Goal: Information Seeking & Learning: Get advice/opinions

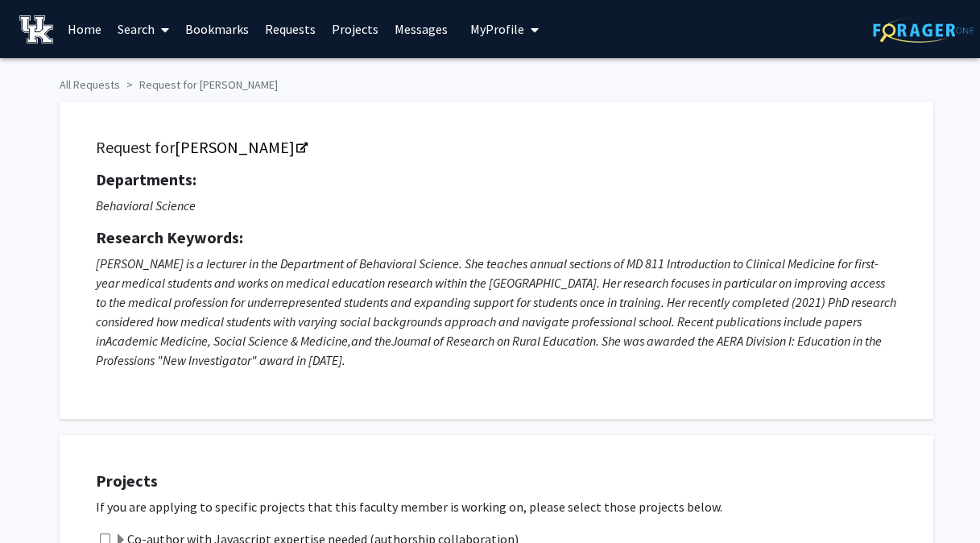
click at [337, 29] on link "Projects" at bounding box center [355, 29] width 63 height 56
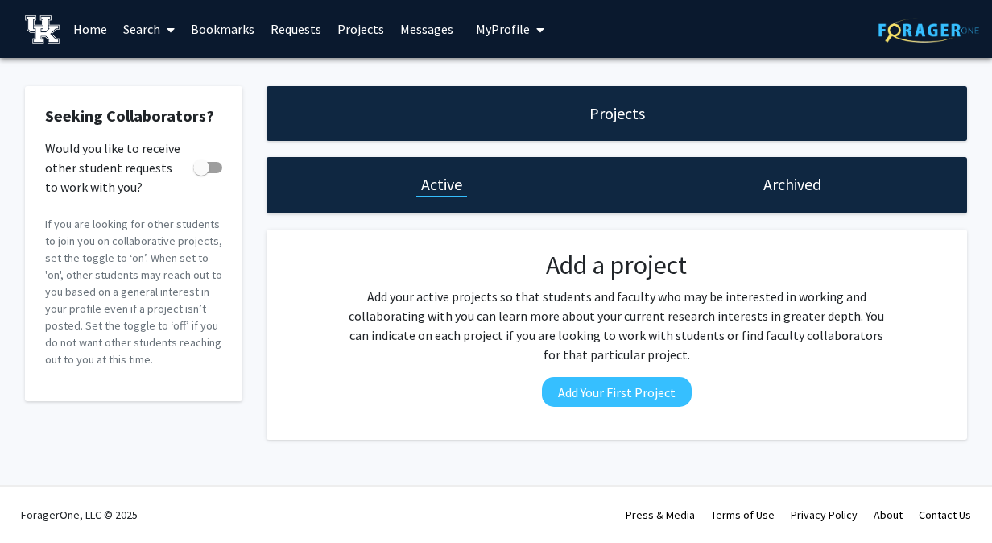
click at [154, 24] on link "Search" at bounding box center [149, 29] width 68 height 56
click at [169, 83] on span "Faculty/Staff" at bounding box center [174, 74] width 118 height 32
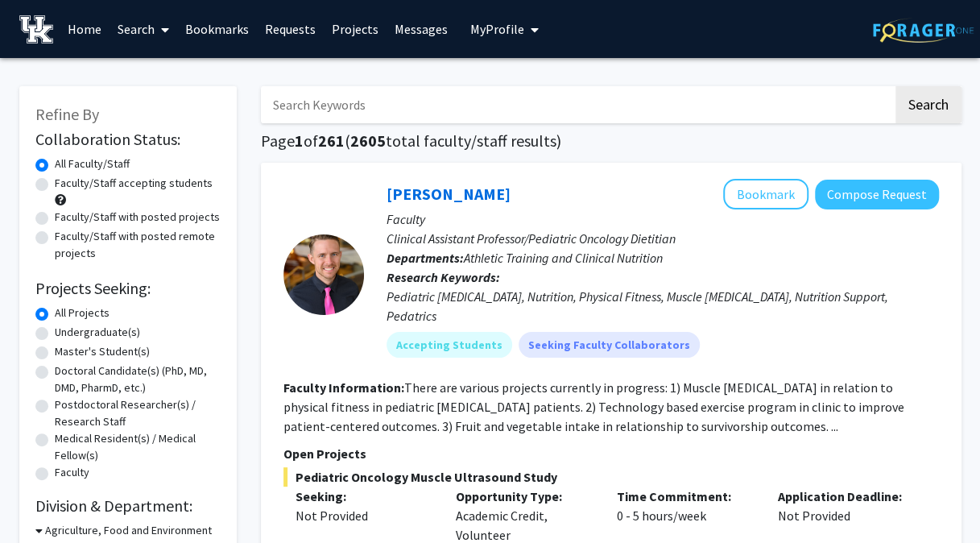
click at [116, 335] on label "Undergraduate(s)" at bounding box center [97, 332] width 85 height 17
click at [65, 334] on input "Undergraduate(s)" at bounding box center [60, 329] width 10 height 10
radio input "true"
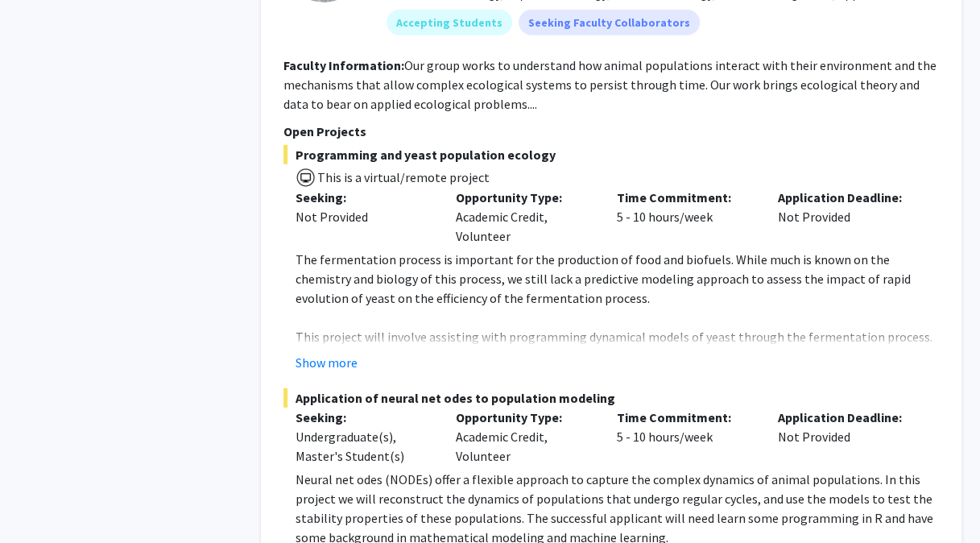
scroll to position [5075, 0]
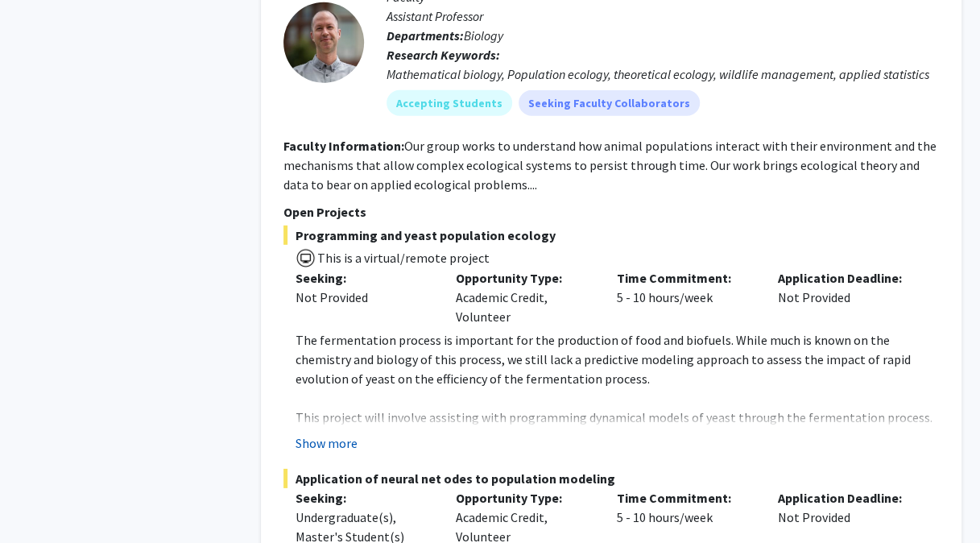
click at [354, 433] on button "Show more" at bounding box center [327, 442] width 62 height 19
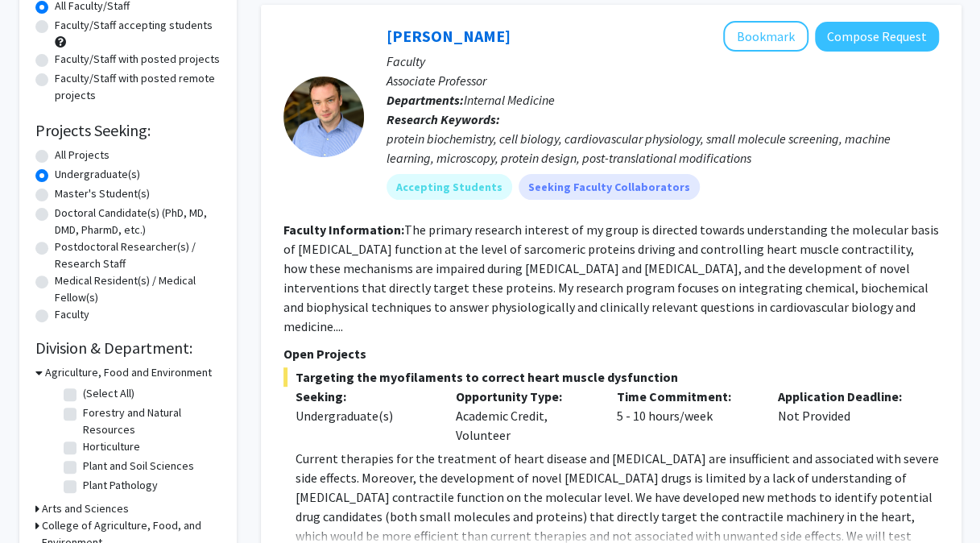
scroll to position [403, 0]
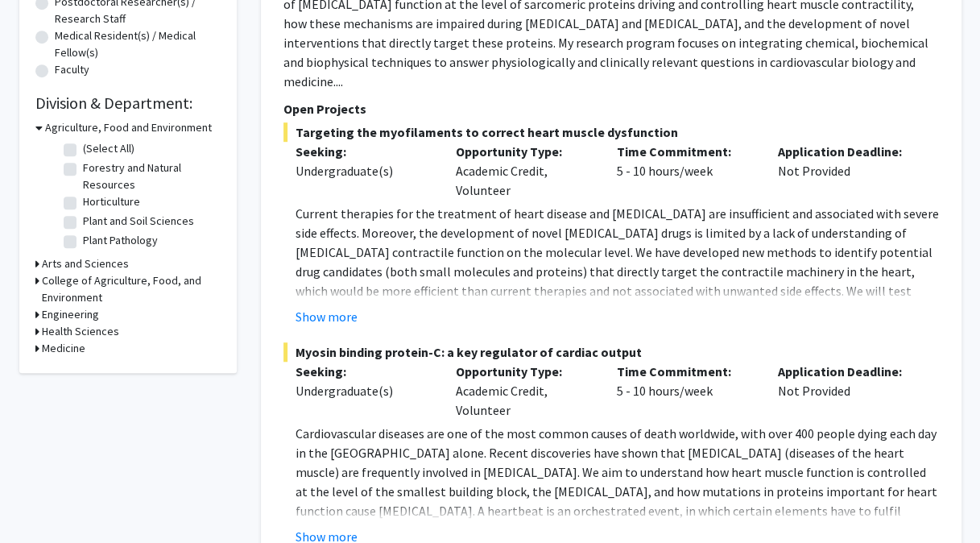
click at [36, 346] on icon at bounding box center [37, 348] width 4 height 17
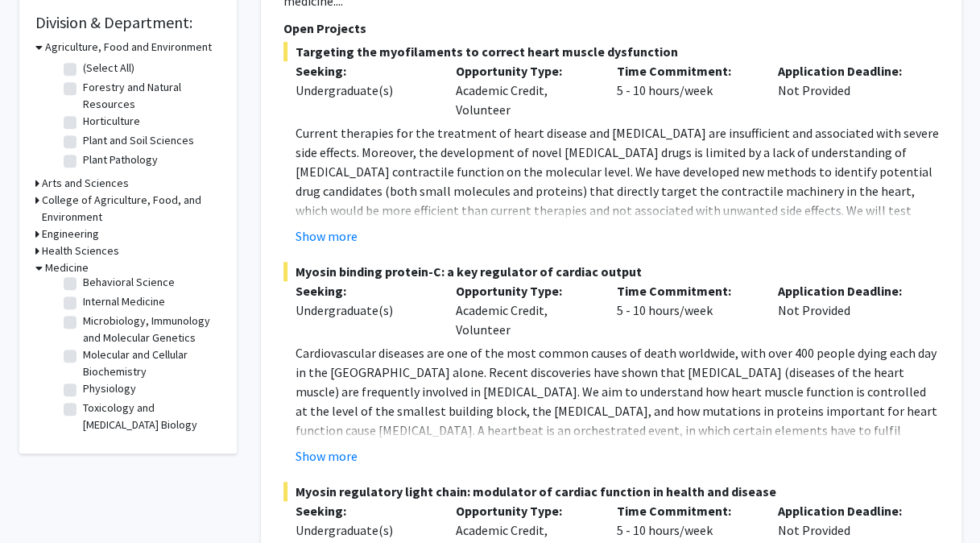
scroll to position [0, 0]
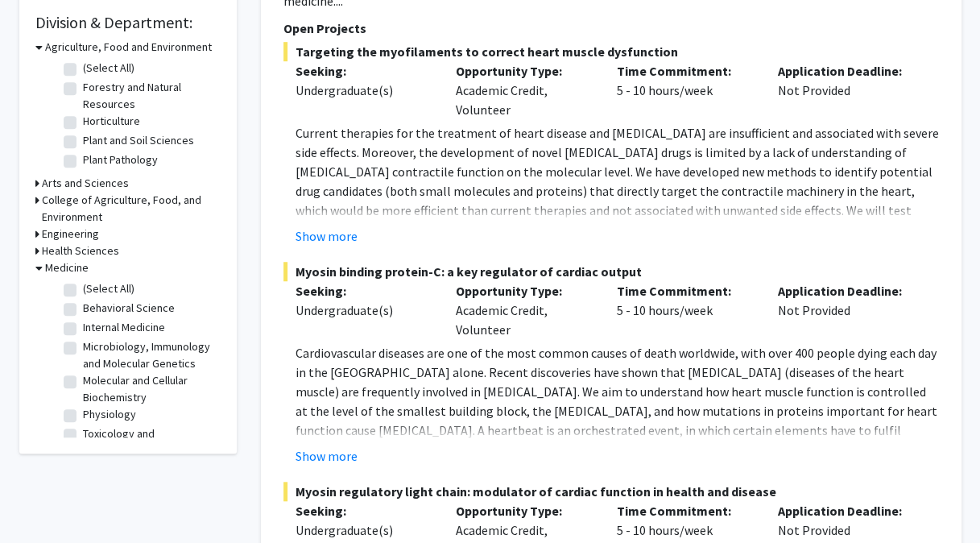
click at [40, 246] on div "Health Sciences" at bounding box center [127, 250] width 185 height 17
click at [32, 251] on div "Refine By Collaboration Status: Collaboration Status All Faculty/Staff Collabor…" at bounding box center [127, 28] width 217 height 851
click at [35, 250] on icon at bounding box center [37, 250] width 4 height 17
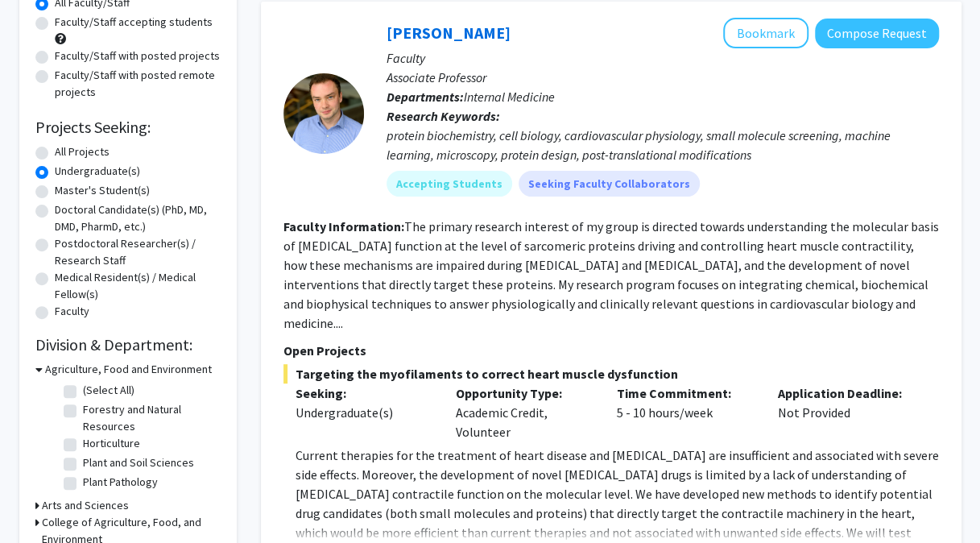
scroll to position [322, 0]
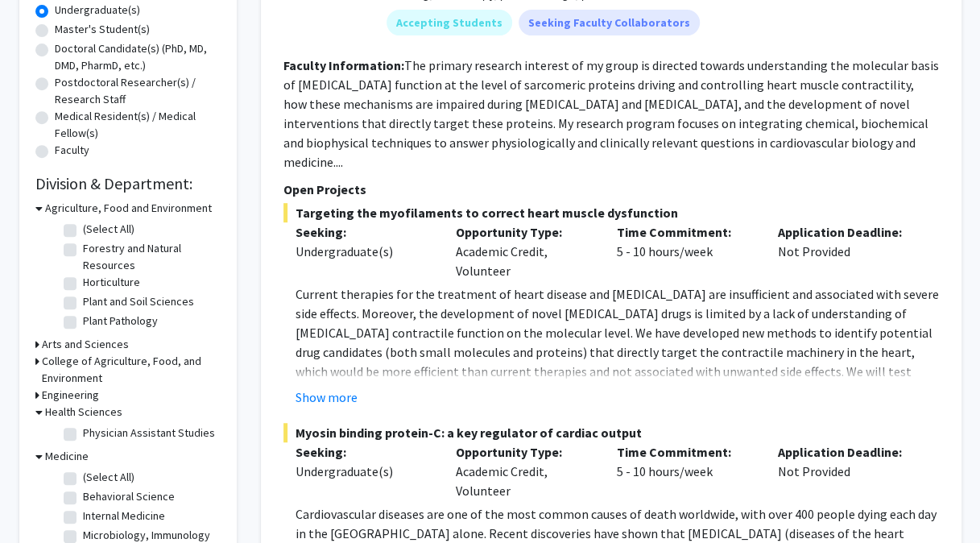
click at [38, 367] on icon at bounding box center [37, 361] width 4 height 17
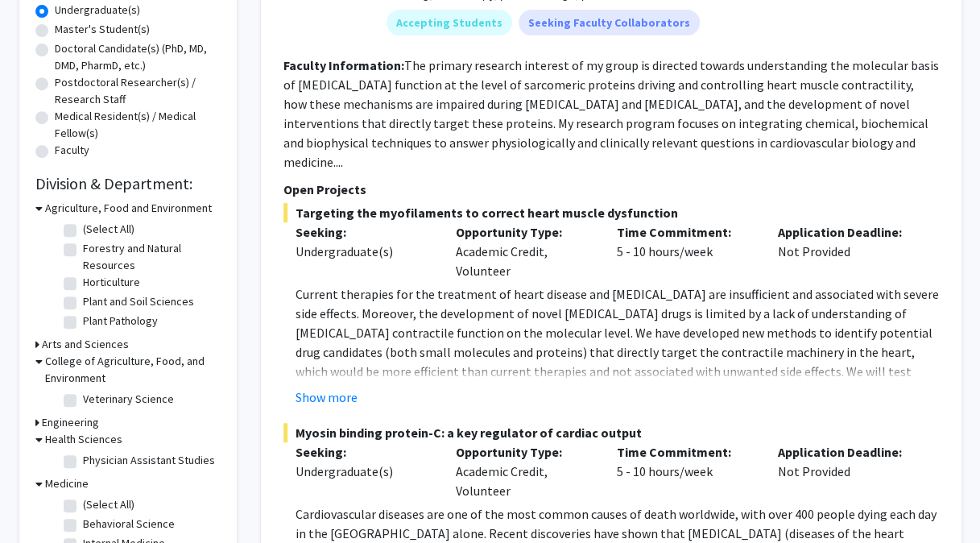
click at [35, 348] on icon at bounding box center [37, 344] width 4 height 17
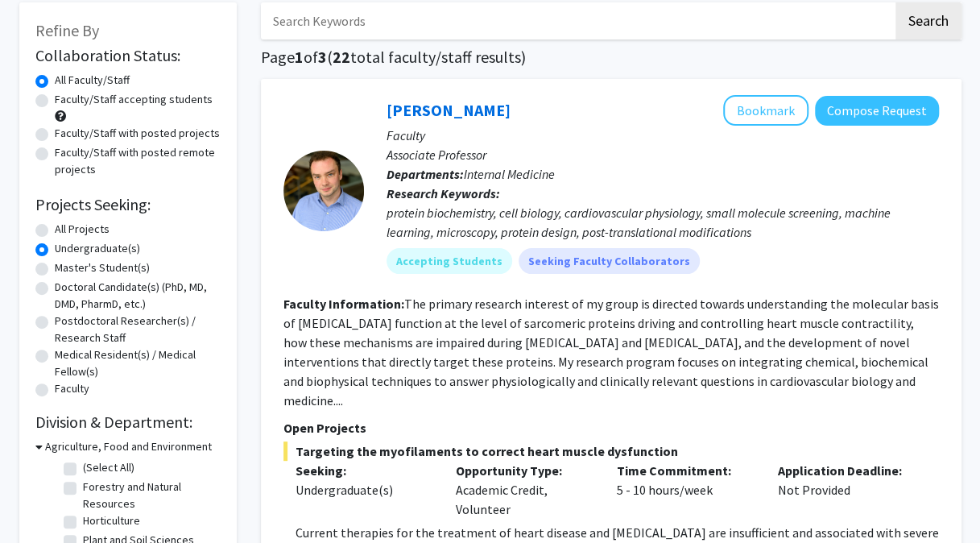
scroll to position [0, 0]
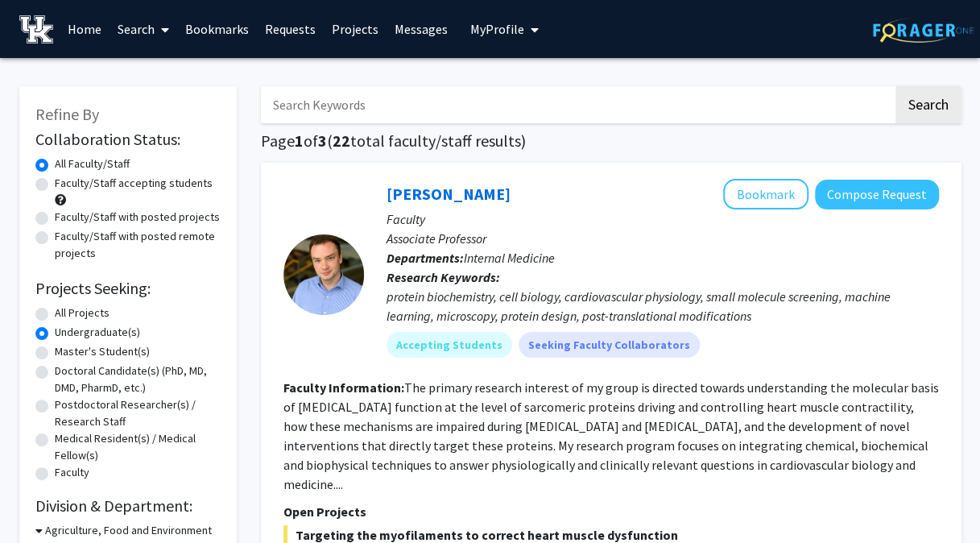
click at [412, 102] on input "Search Keywords" at bounding box center [577, 104] width 632 height 37
type input "gynecology"
click at [896, 86] on button "Search" at bounding box center [929, 104] width 66 height 37
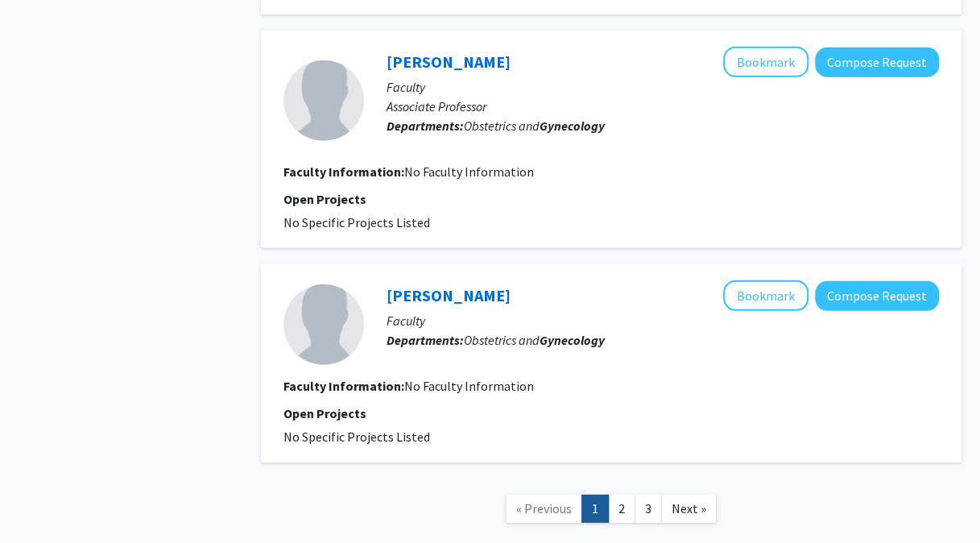
scroll to position [2272, 0]
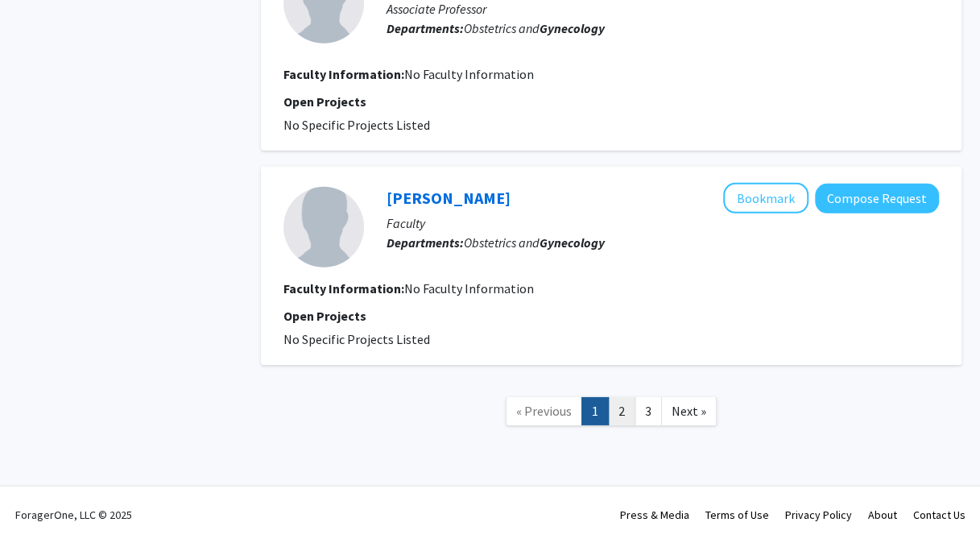
click at [633, 416] on link "2" at bounding box center [621, 411] width 27 height 28
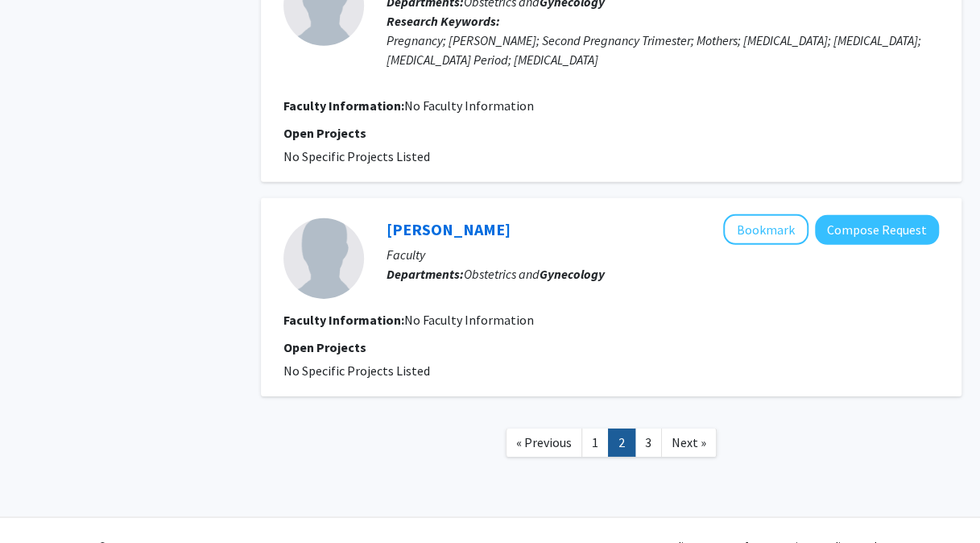
scroll to position [2292, 0]
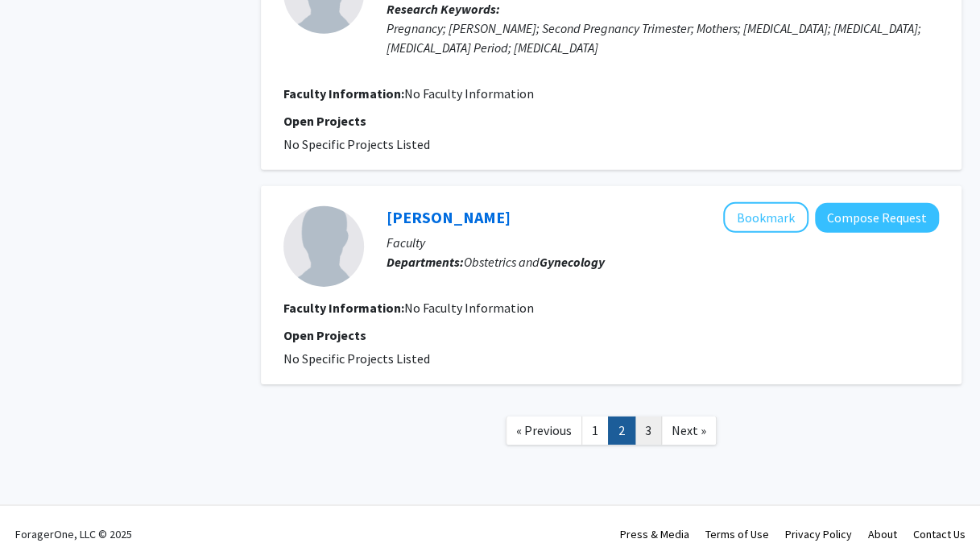
click at [653, 416] on link "3" at bounding box center [648, 430] width 27 height 28
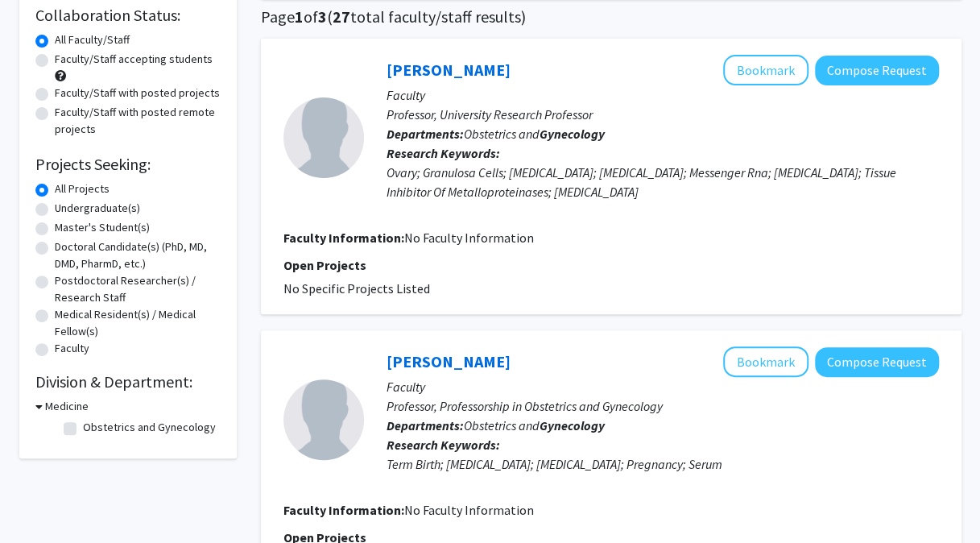
scroll to position [2272, 0]
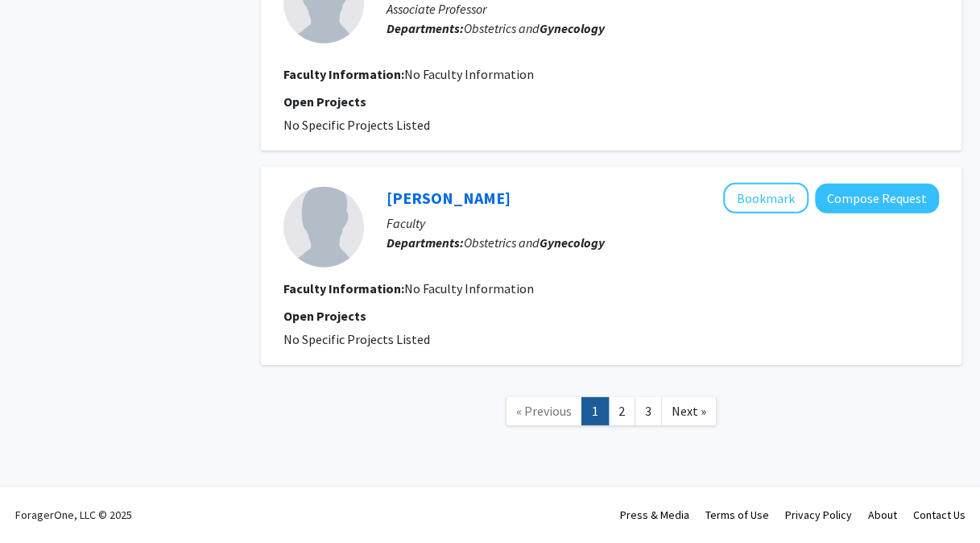
radio input "false"
radio input "true"
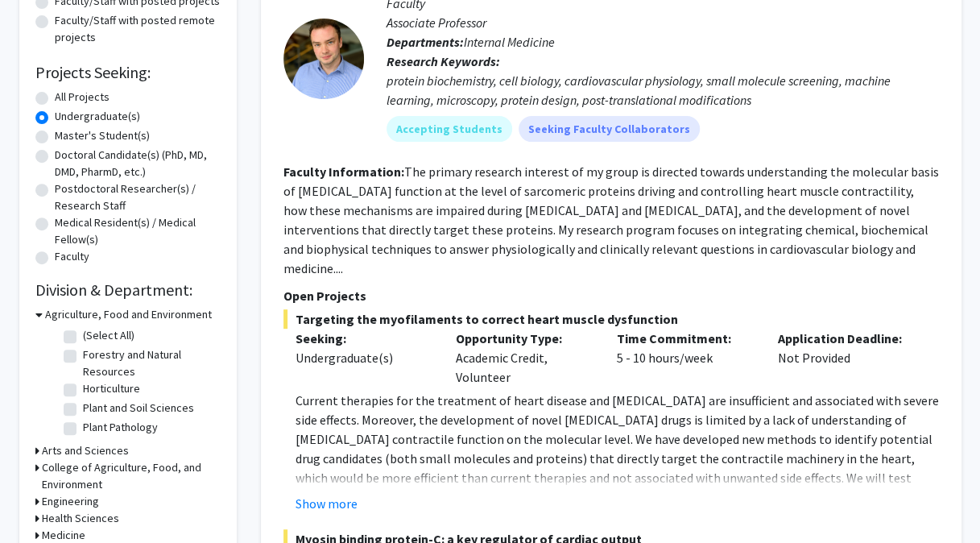
scroll to position [483, 0]
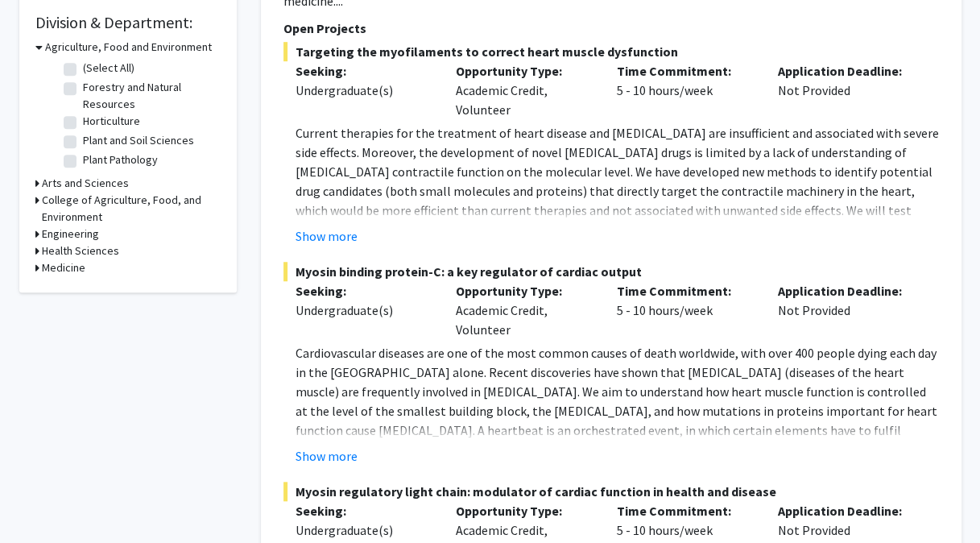
click at [35, 267] on icon at bounding box center [37, 267] width 4 height 17
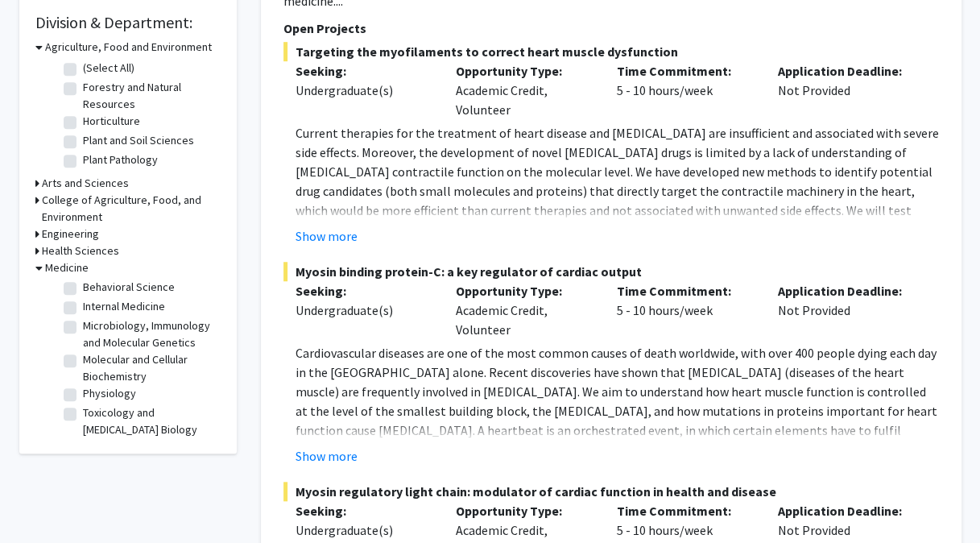
scroll to position [42, 0]
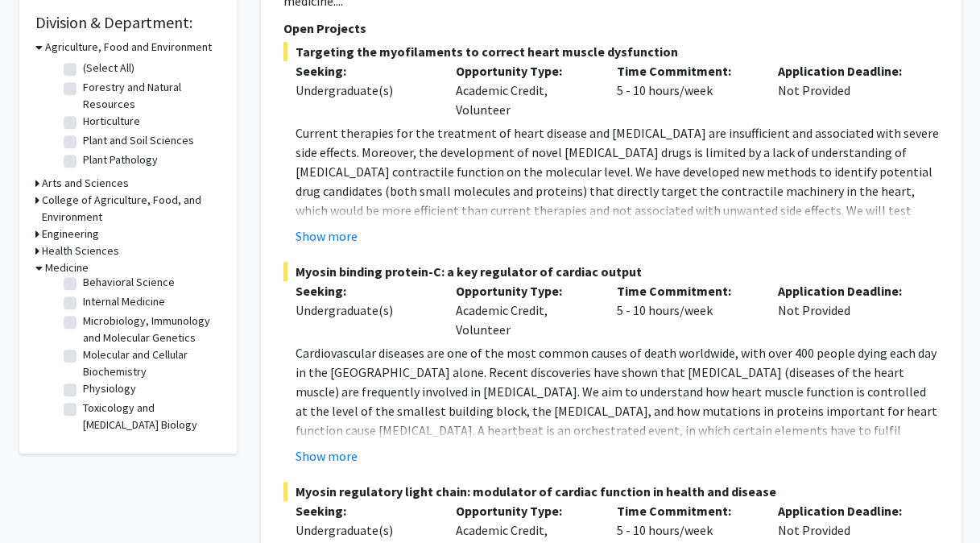
click at [83, 388] on label "Physiology" at bounding box center [109, 388] width 53 height 17
click at [83, 388] on input "Physiology" at bounding box center [88, 385] width 10 height 10
checkbox input "true"
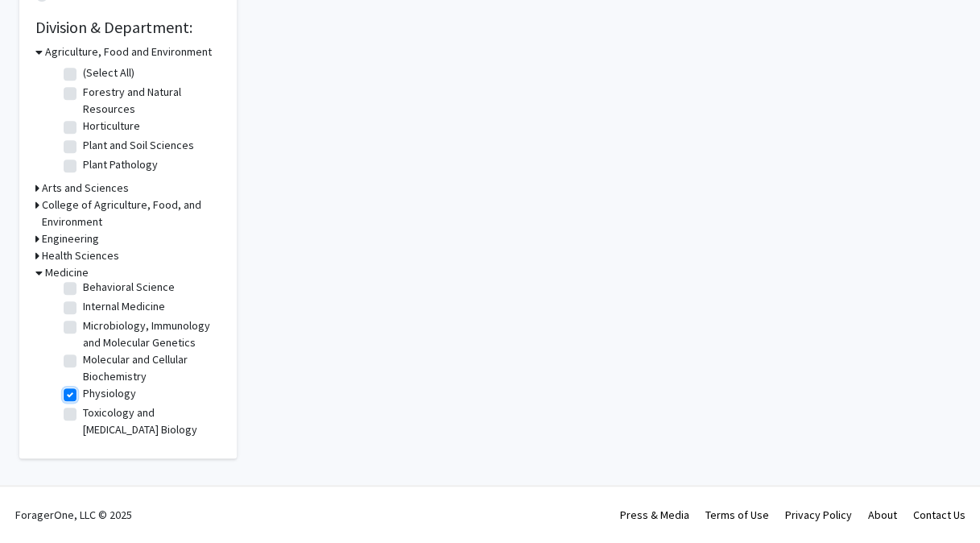
checkbox input "true"
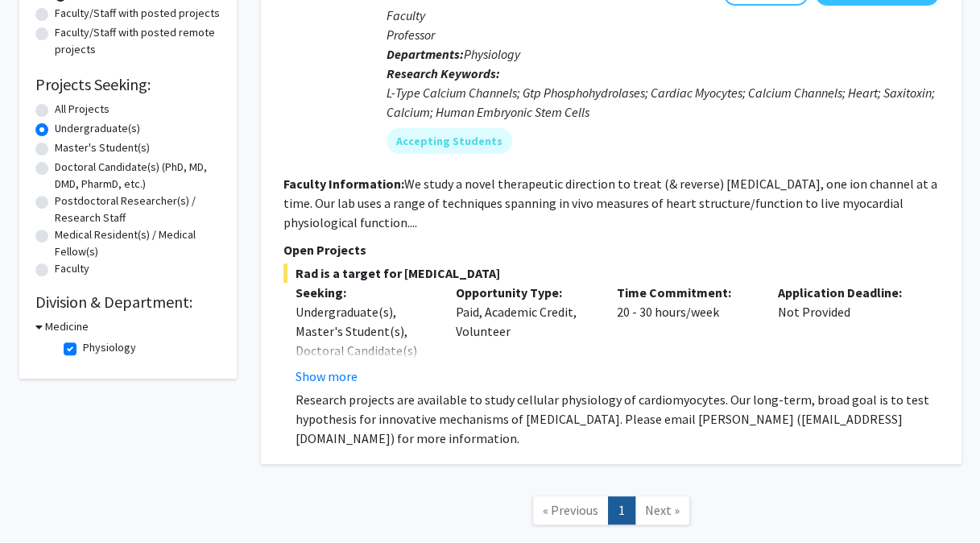
scroll to position [242, 0]
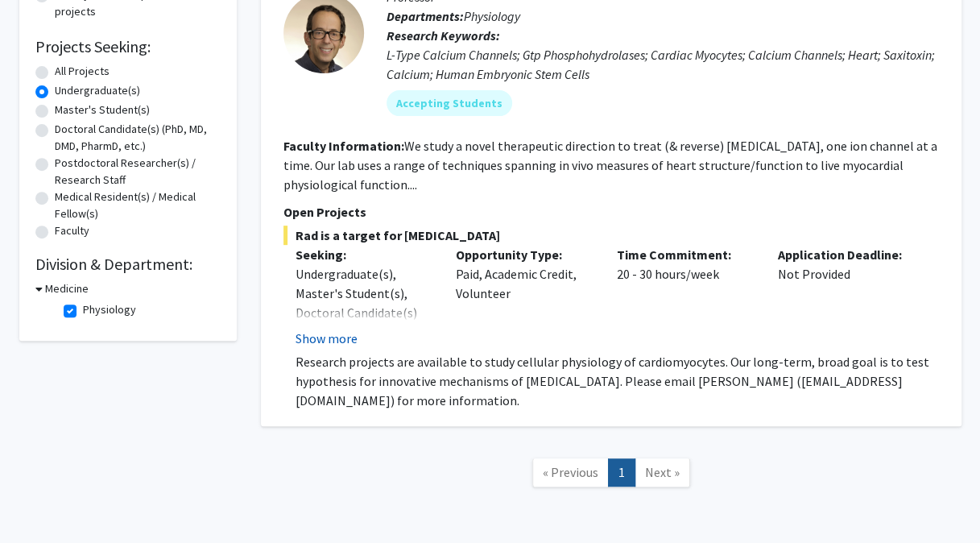
click at [346, 339] on button "Show more" at bounding box center [327, 338] width 62 height 19
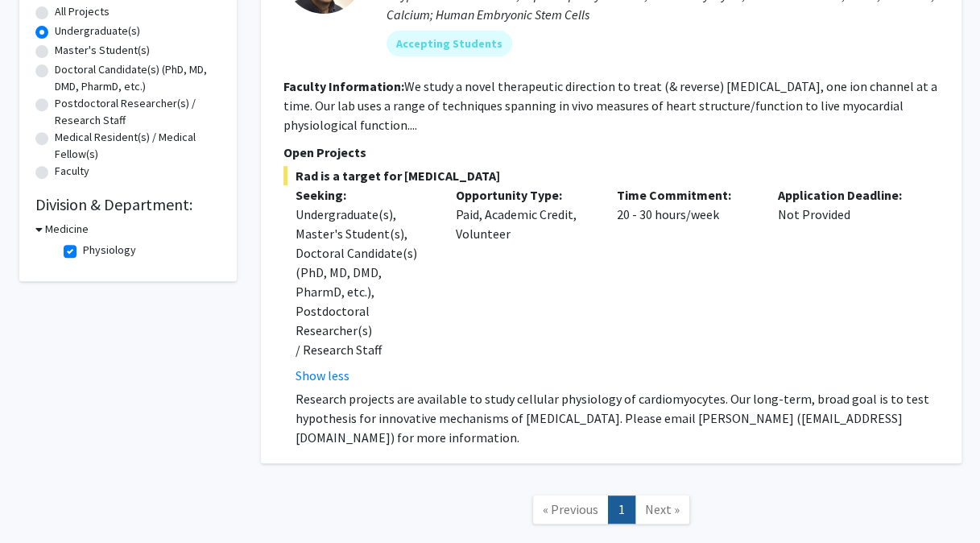
scroll to position [322, 0]
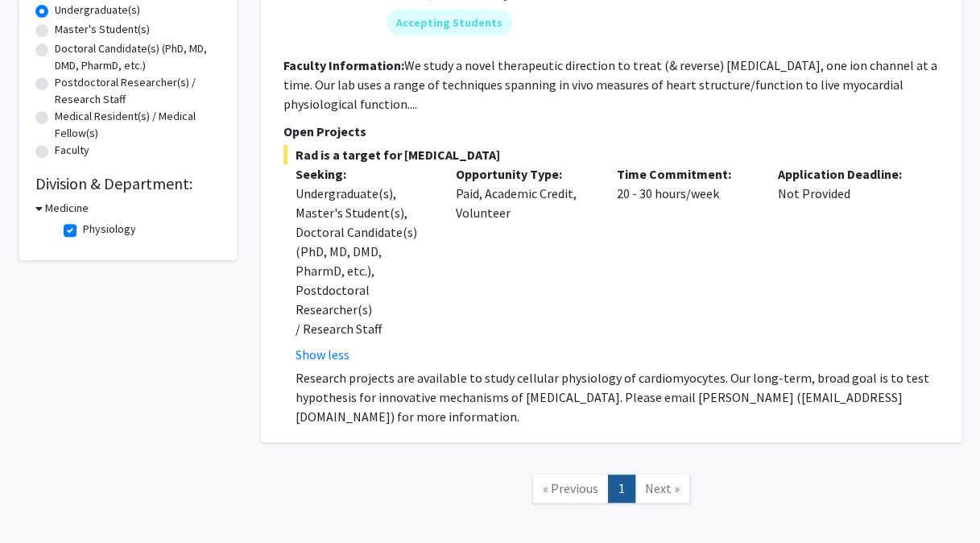
click at [83, 230] on label "Physiology" at bounding box center [109, 229] width 53 height 17
click at [83, 230] on input "Physiology" at bounding box center [88, 226] width 10 height 10
checkbox input "false"
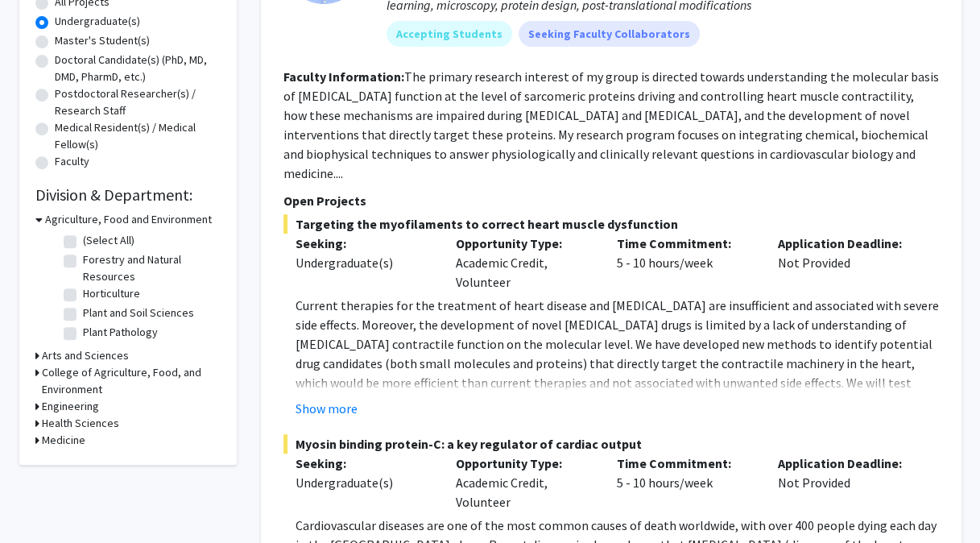
scroll to position [322, 0]
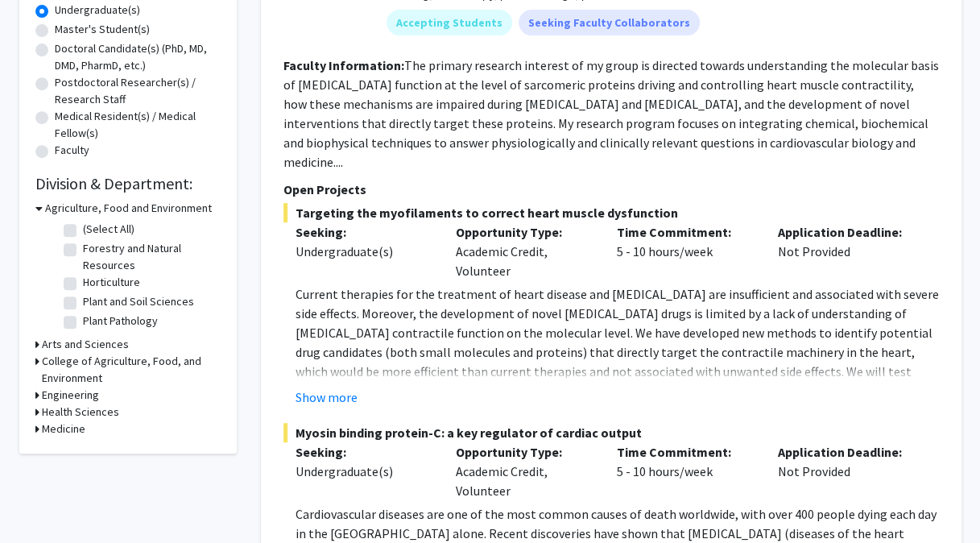
click at [56, 429] on h3 "Medicine" at bounding box center [63, 428] width 43 height 17
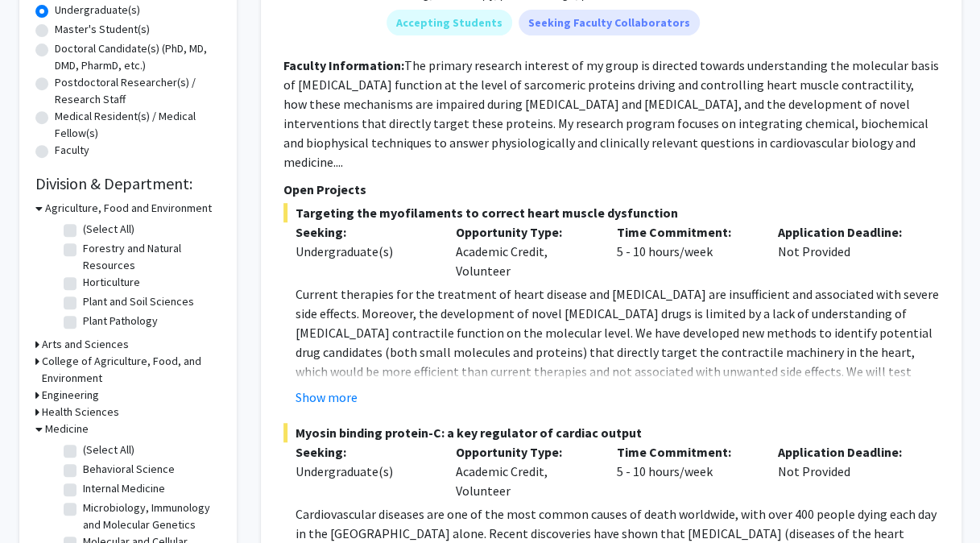
click at [129, 472] on label "Behavioral Science" at bounding box center [129, 469] width 92 height 17
click at [93, 471] on input "Behavioral Science" at bounding box center [88, 466] width 10 height 10
checkbox input "true"
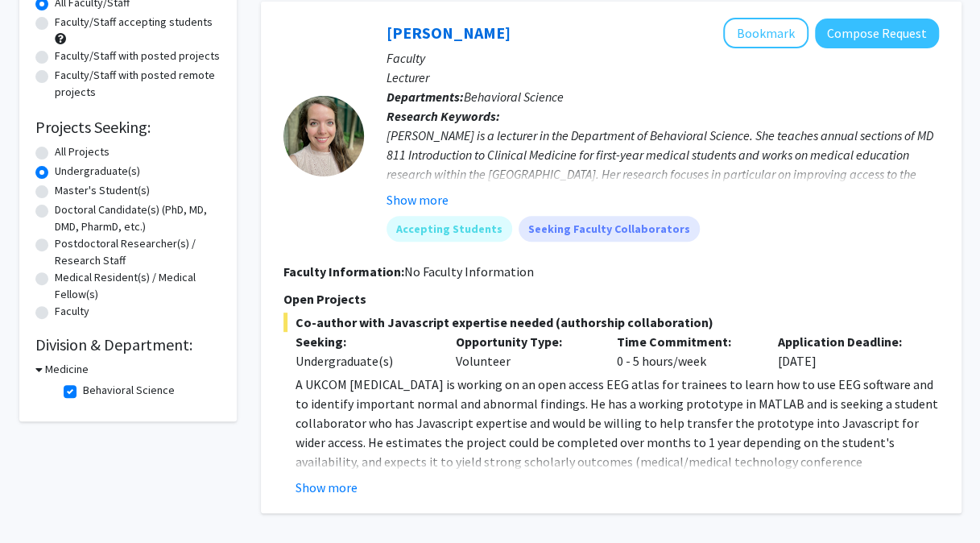
scroll to position [242, 0]
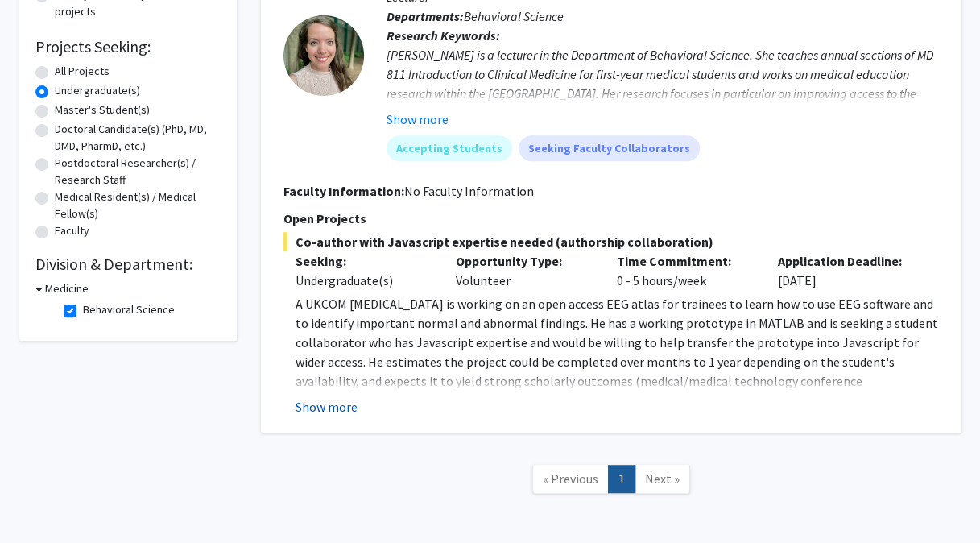
click at [339, 406] on button "Show more" at bounding box center [327, 406] width 62 height 19
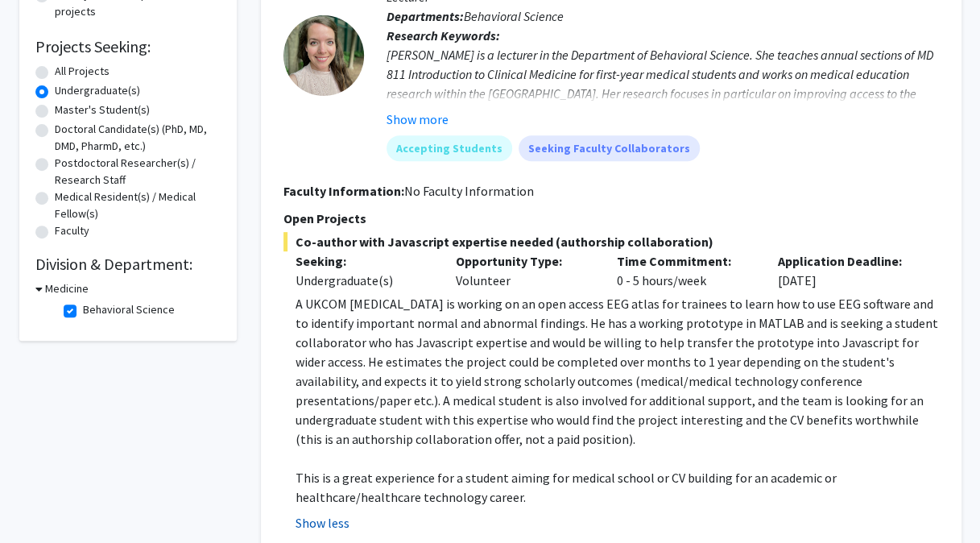
click at [312, 519] on button "Show less" at bounding box center [323, 522] width 54 height 19
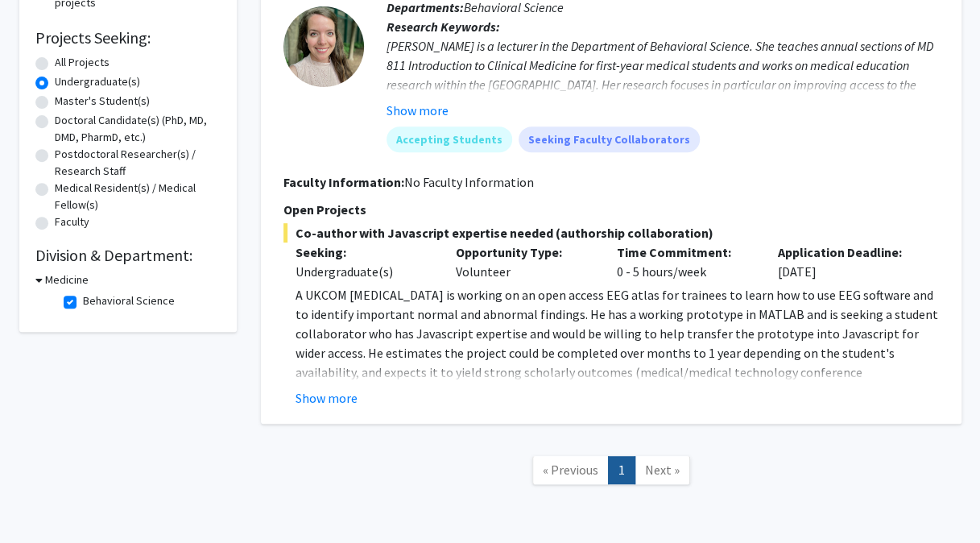
scroll to position [309, 0]
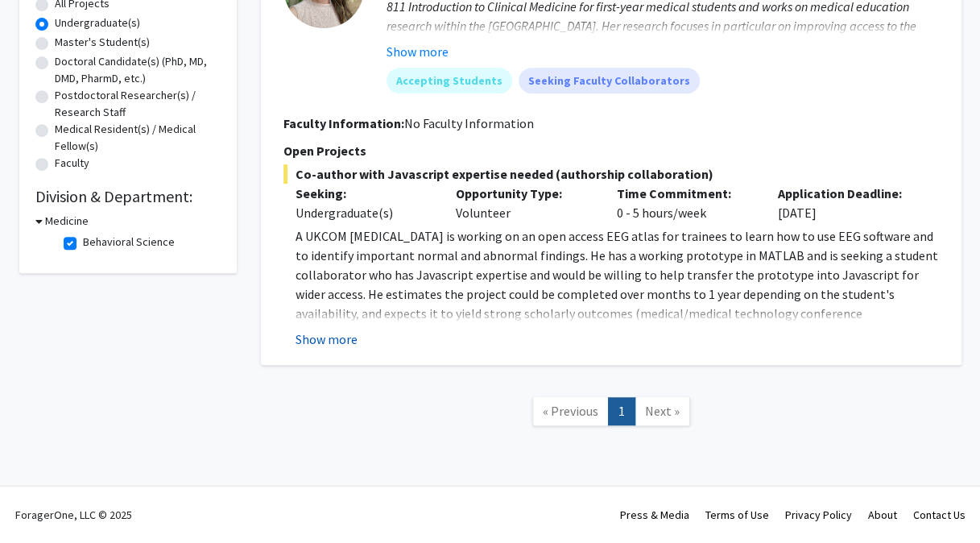
click at [325, 338] on button "Show more" at bounding box center [327, 338] width 62 height 19
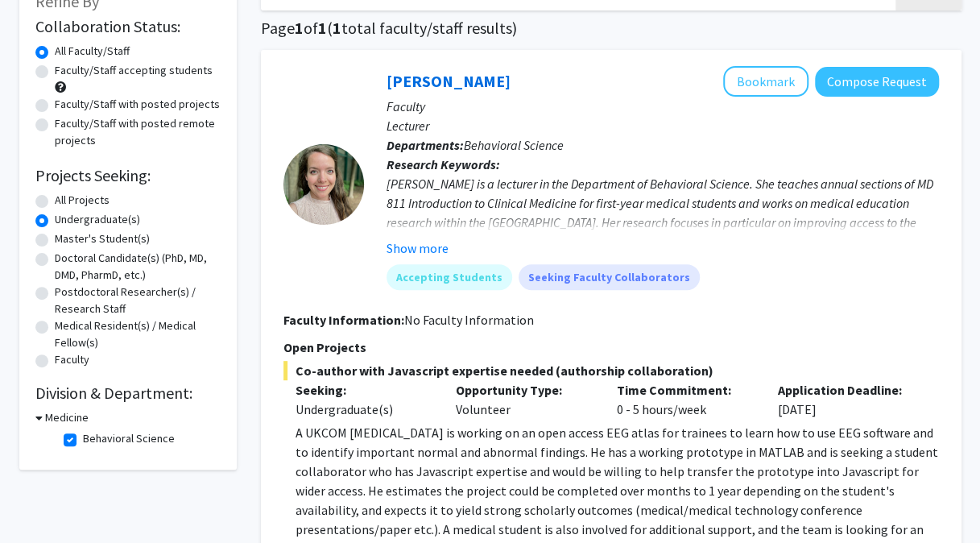
scroll to position [148, 0]
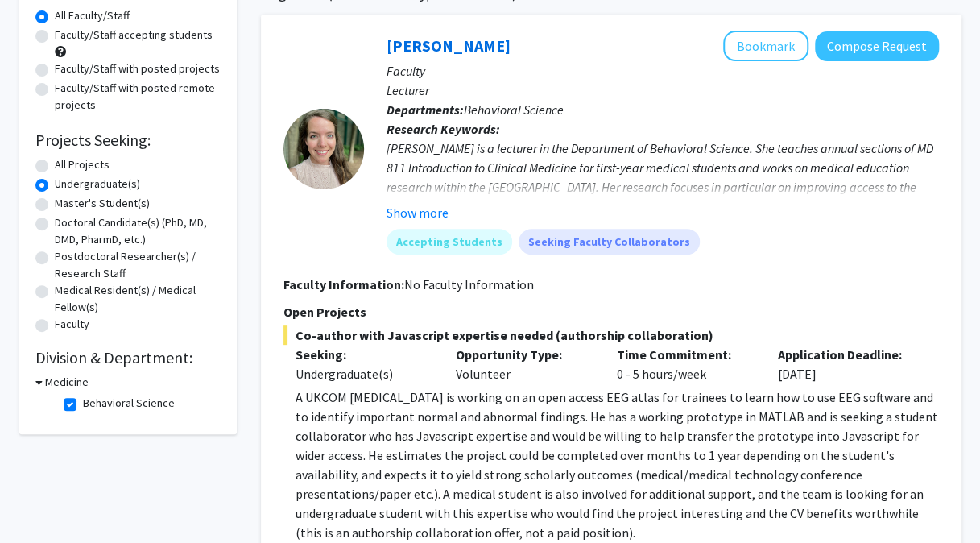
click at [110, 402] on label "Behavioral Science" at bounding box center [129, 403] width 92 height 17
click at [93, 402] on input "Behavioral Science" at bounding box center [88, 400] width 10 height 10
checkbox input "false"
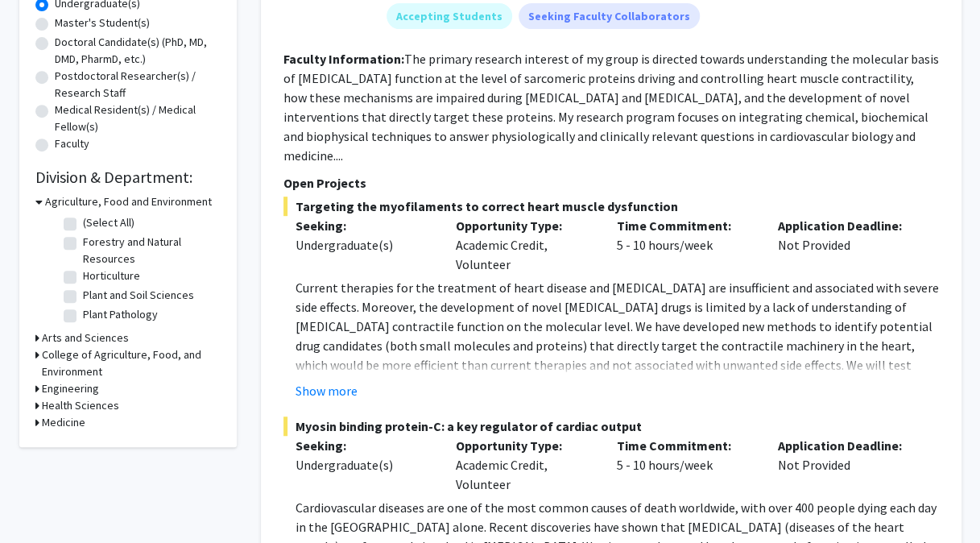
scroll to position [446, 0]
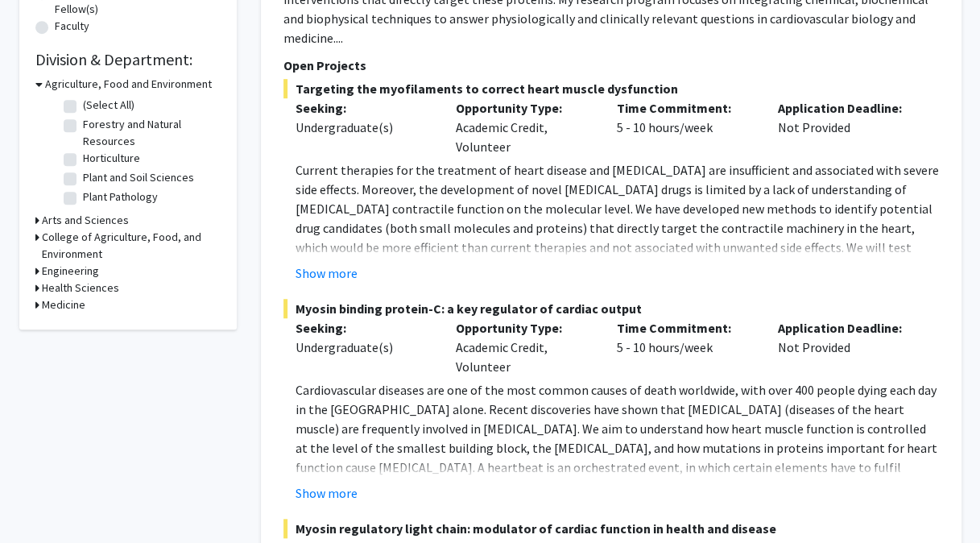
click at [57, 301] on h3 "Medicine" at bounding box center [63, 304] width 43 height 17
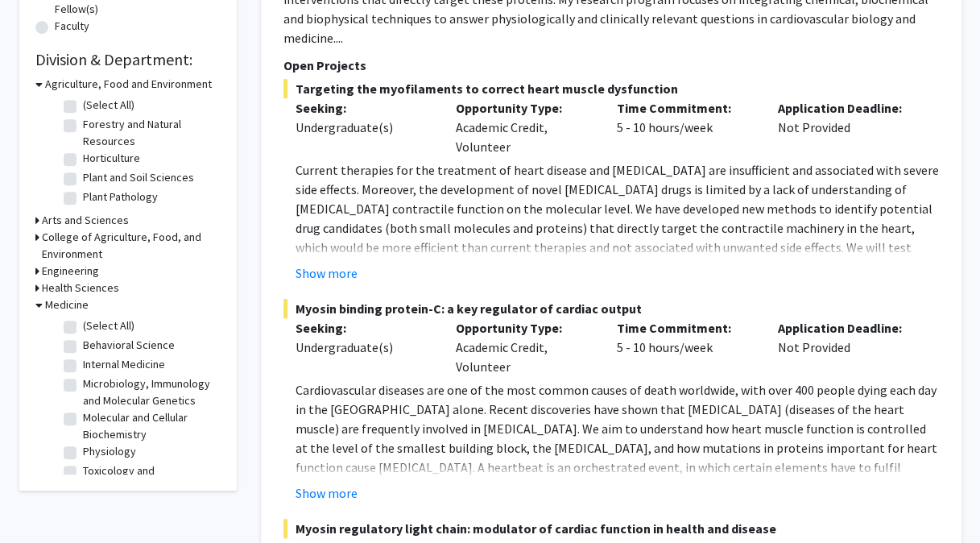
click at [106, 388] on label "Microbiology, Immunology and Molecular Genetics" at bounding box center [150, 392] width 134 height 34
click at [93, 386] on input "Microbiology, Immunology and Molecular Genetics" at bounding box center [88, 380] width 10 height 10
checkbox input "true"
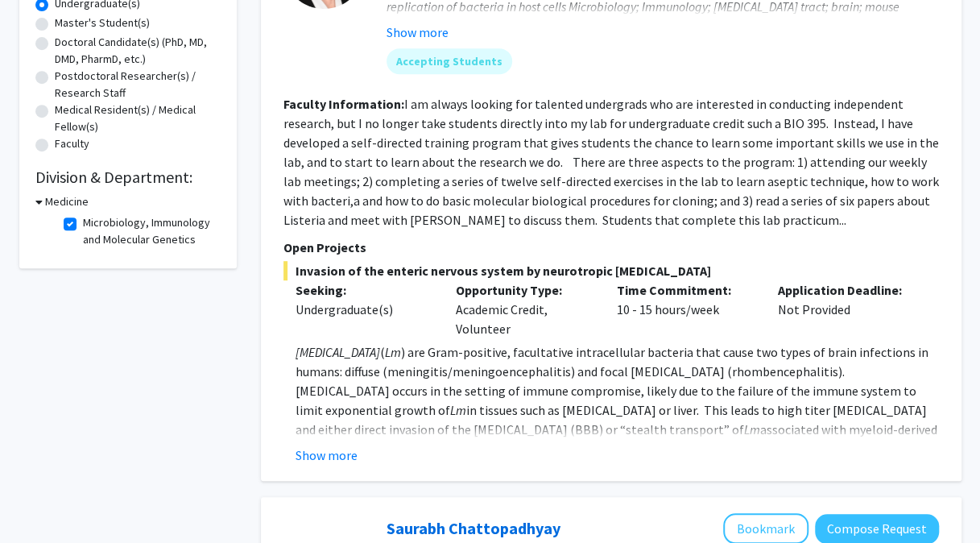
scroll to position [242, 0]
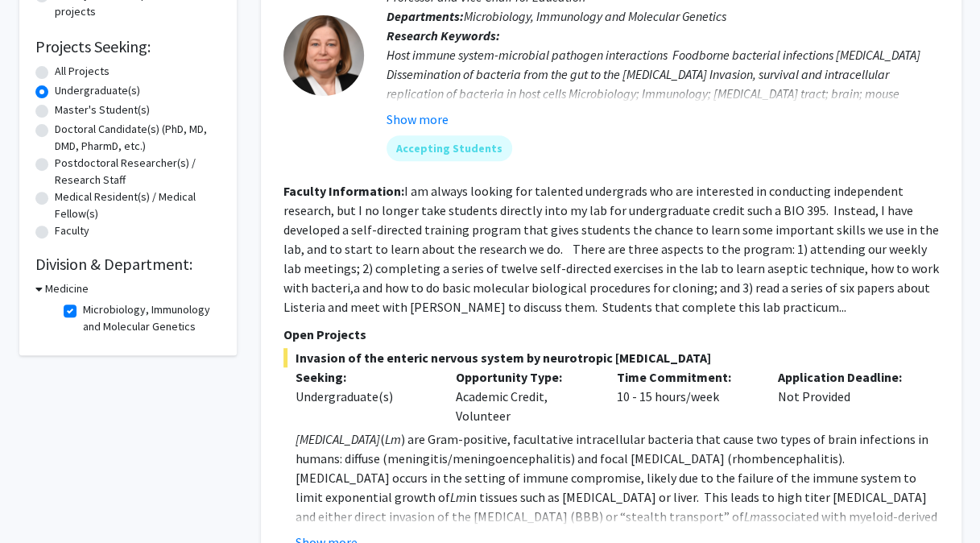
click at [83, 311] on label "Microbiology, Immunology and Molecular Genetics" at bounding box center [150, 318] width 134 height 34
click at [83, 311] on input "Microbiology, Immunology and Molecular Genetics" at bounding box center [88, 306] width 10 height 10
checkbox input "false"
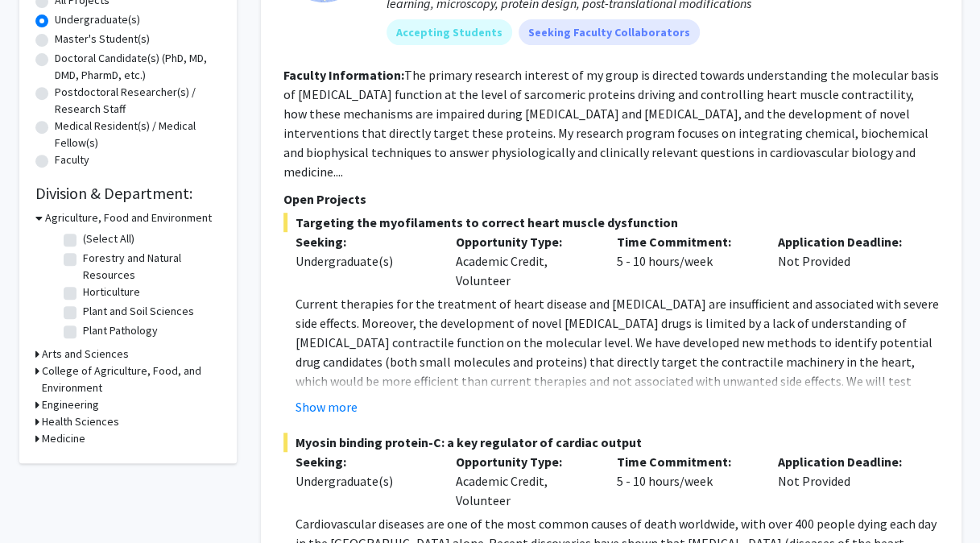
scroll to position [380, 0]
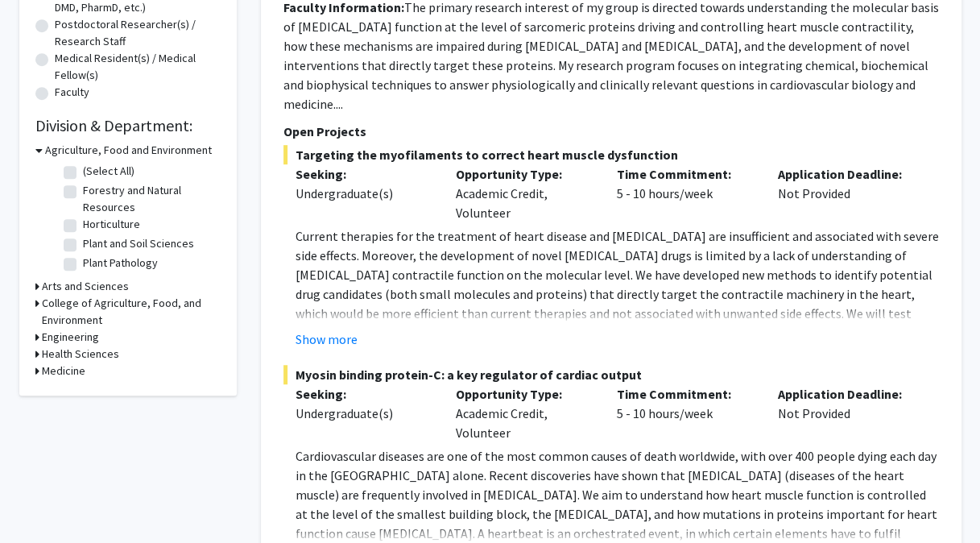
click at [81, 371] on h3 "Medicine" at bounding box center [63, 370] width 43 height 17
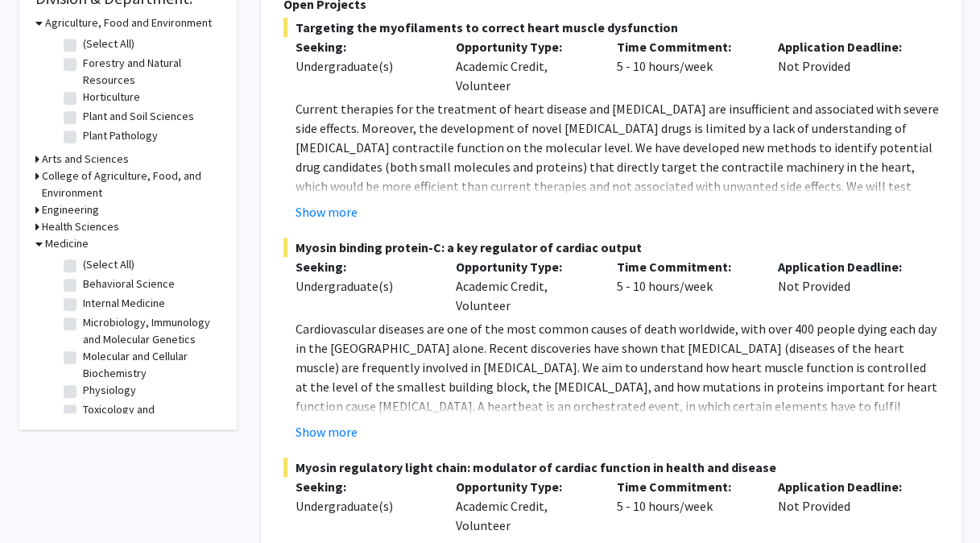
scroll to position [541, 0]
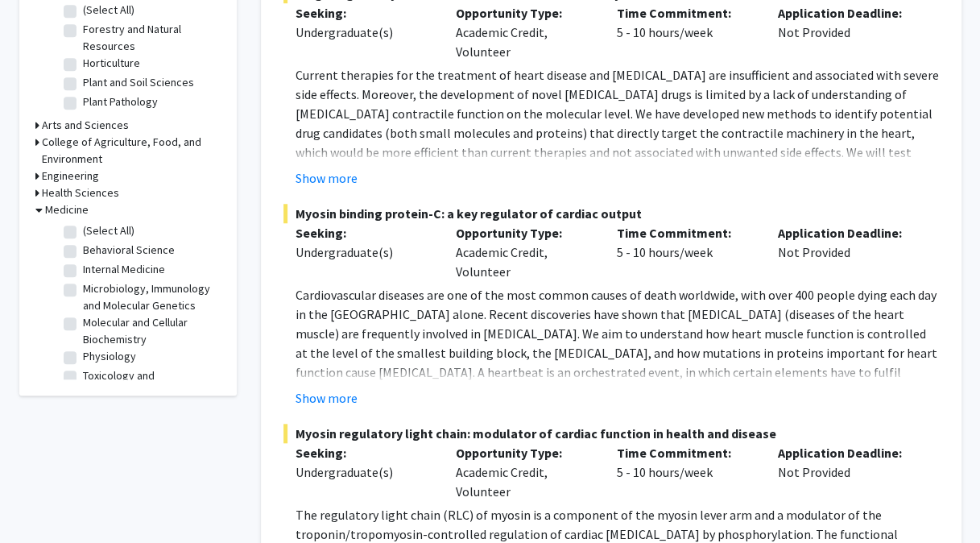
click at [108, 348] on label "Molecular and Cellular Biochemistry" at bounding box center [150, 331] width 134 height 34
click at [93, 325] on input "Molecular and Cellular Biochemistry" at bounding box center [88, 319] width 10 height 10
checkbox input "true"
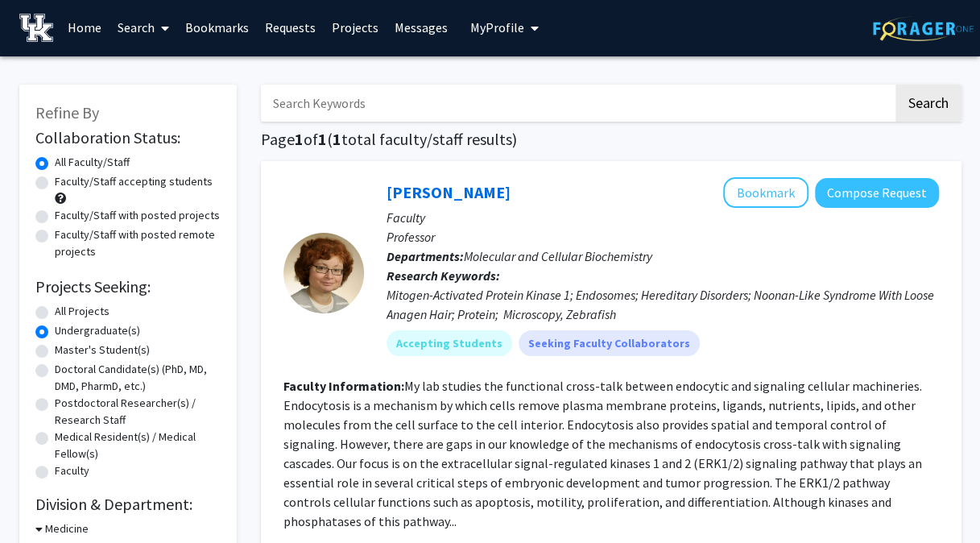
scroll to position [242, 0]
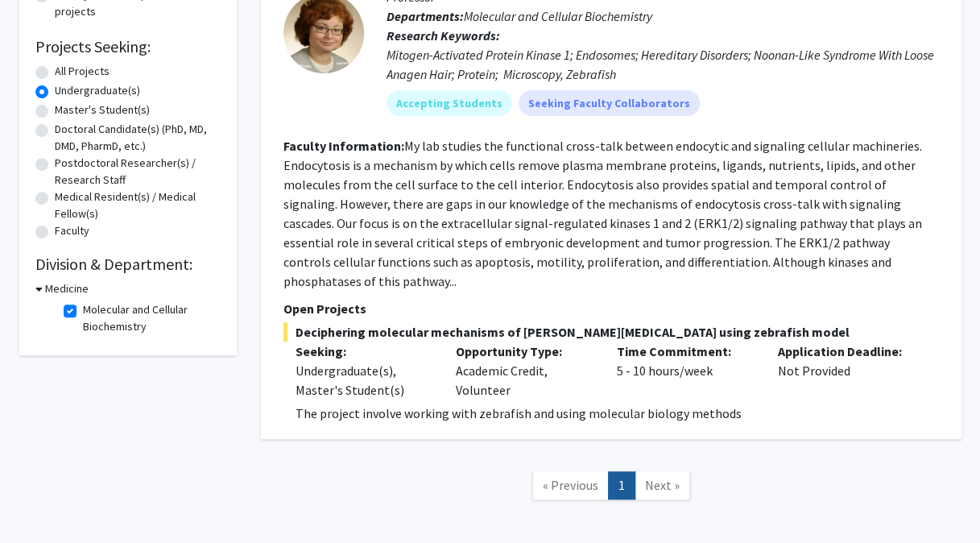
click at [106, 316] on label "Molecular and Cellular Biochemistry" at bounding box center [150, 318] width 134 height 34
click at [93, 312] on input "Molecular and Cellular Biochemistry" at bounding box center [88, 306] width 10 height 10
checkbox input "false"
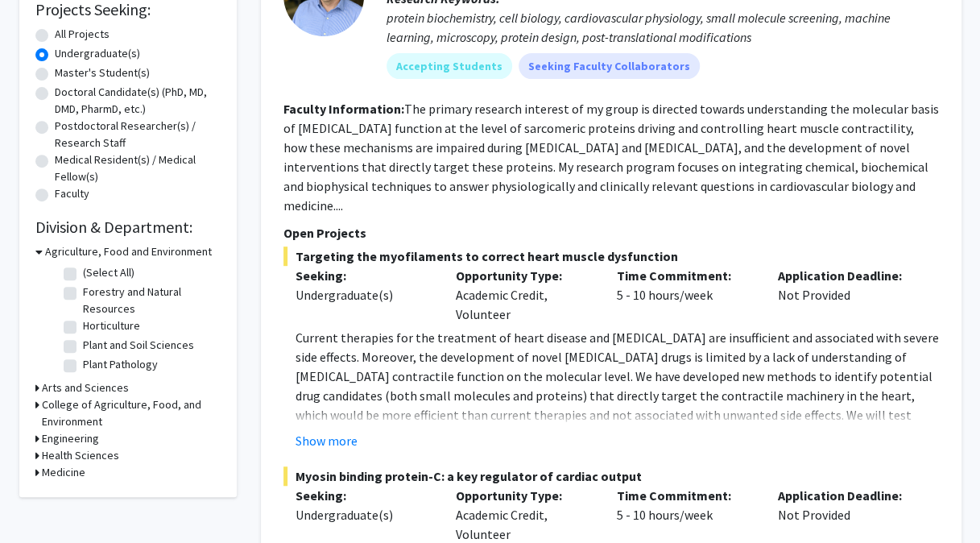
scroll to position [403, 0]
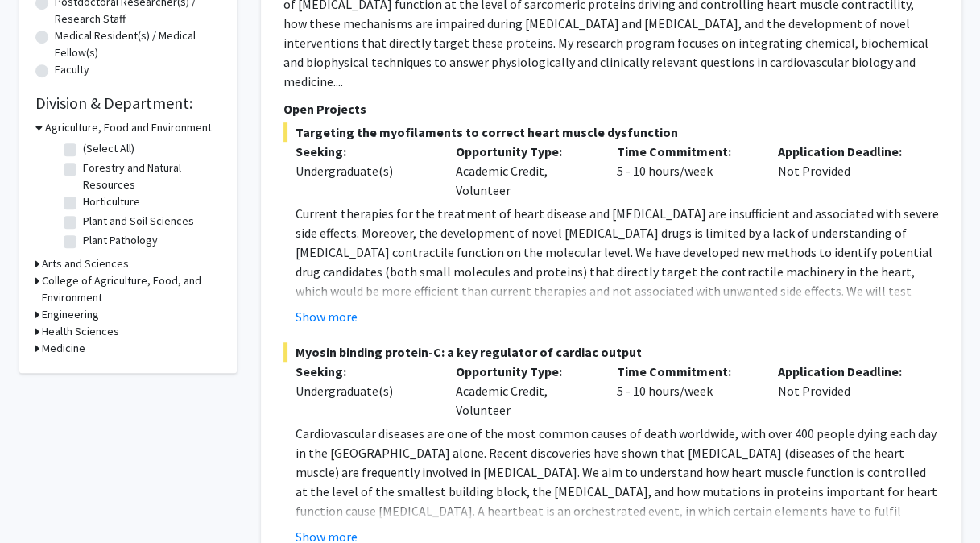
click at [64, 345] on h3 "Medicine" at bounding box center [63, 348] width 43 height 17
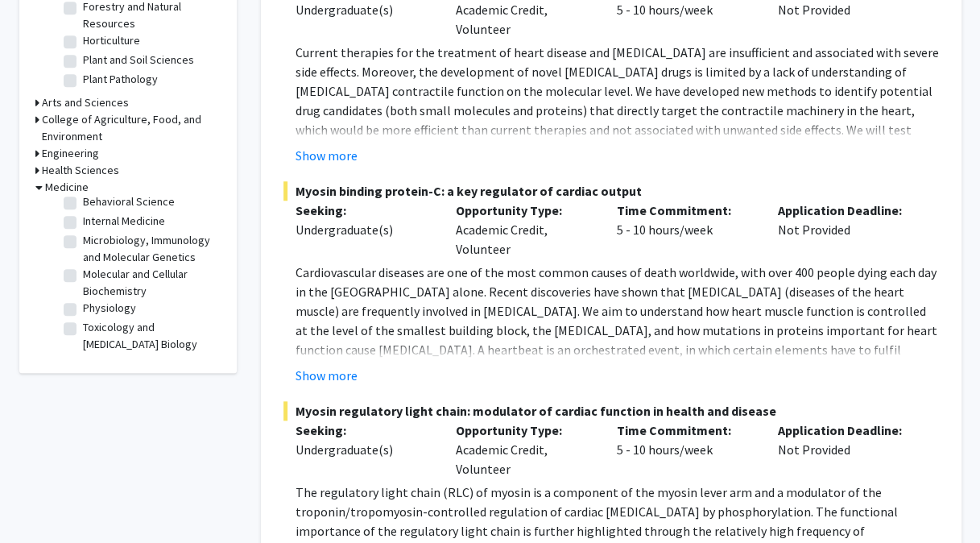
scroll to position [42, 0]
click at [148, 330] on label "Toxicology and [MEDICAL_DATA] Biology" at bounding box center [150, 336] width 134 height 34
click at [93, 329] on input "Toxicology and [MEDICAL_DATA] Biology" at bounding box center [88, 324] width 10 height 10
checkbox input "true"
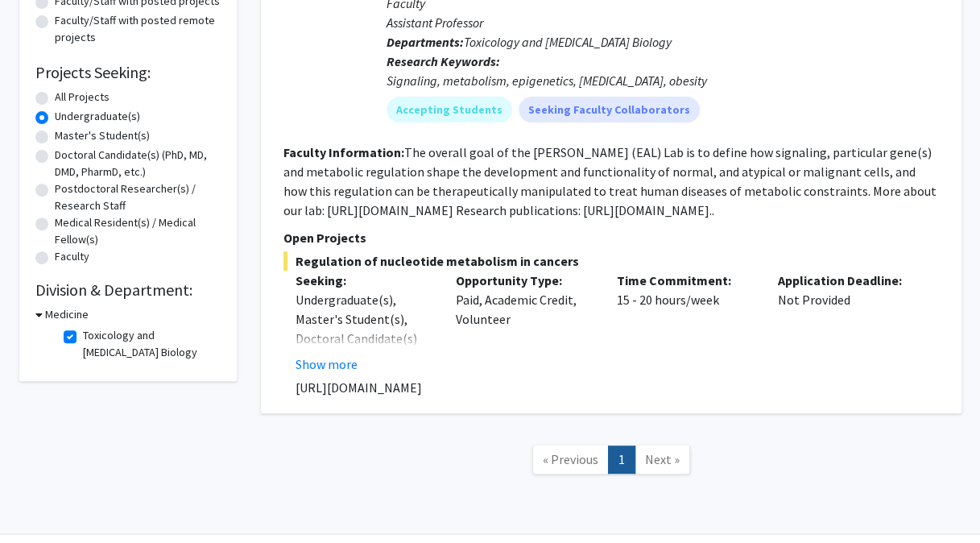
scroll to position [242, 0]
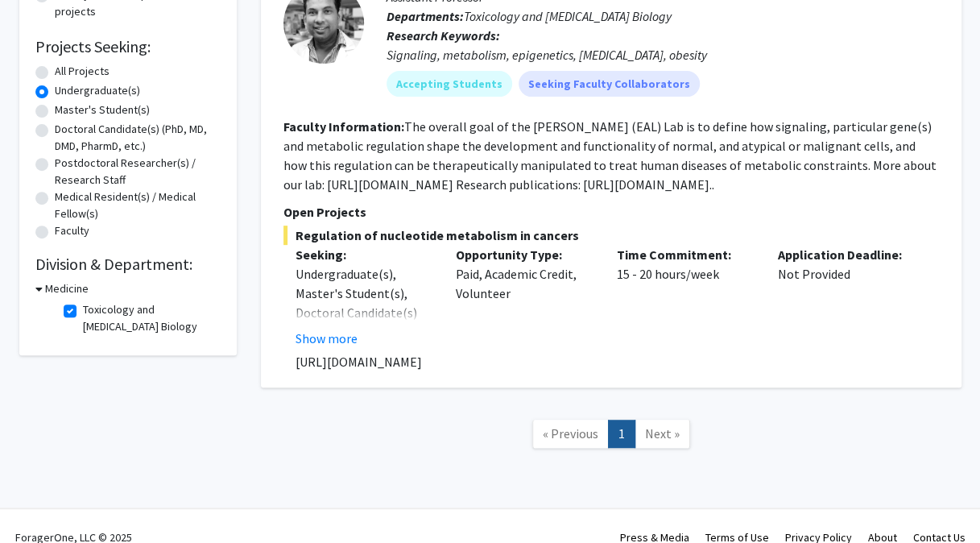
click at [145, 309] on label "Toxicology and [MEDICAL_DATA] Biology" at bounding box center [150, 318] width 134 height 34
click at [93, 309] on input "Toxicology and [MEDICAL_DATA] Biology" at bounding box center [88, 306] width 10 height 10
checkbox input "false"
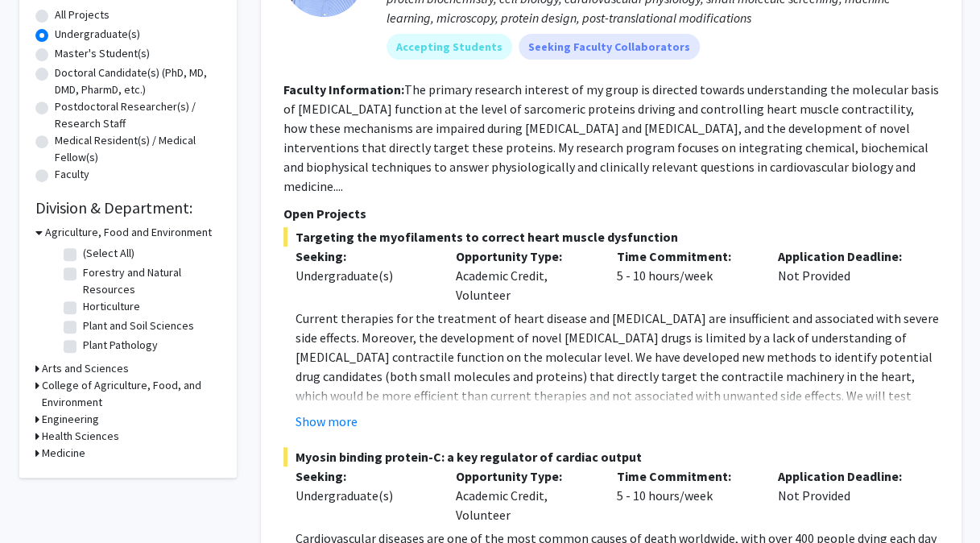
scroll to position [322, 0]
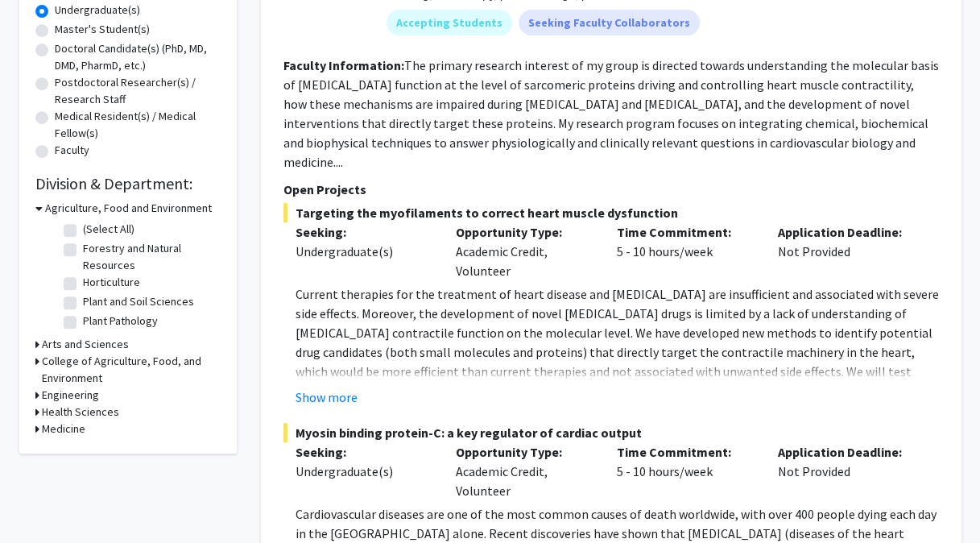
click at [77, 407] on h3 "Health Sciences" at bounding box center [80, 412] width 77 height 17
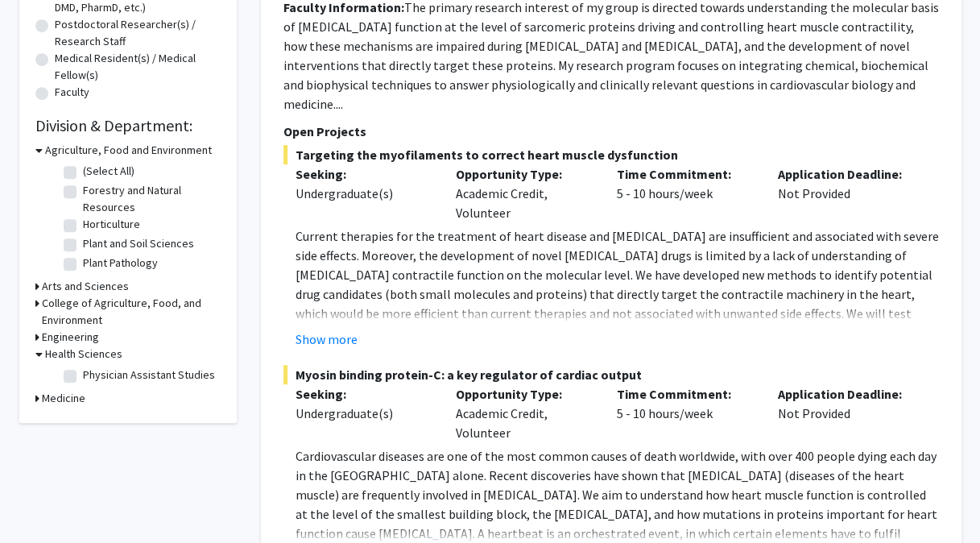
scroll to position [403, 0]
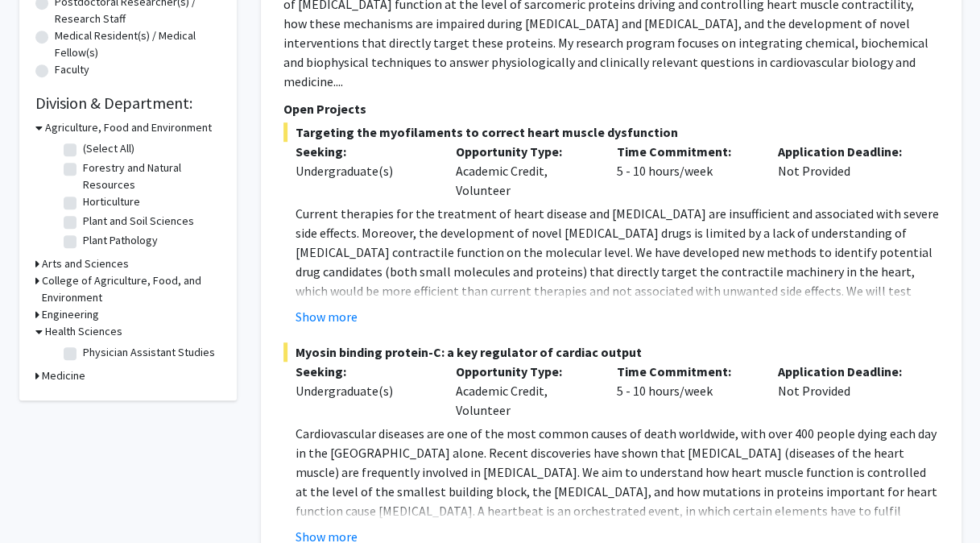
click at [128, 354] on label "Physician Assistant Studies" at bounding box center [149, 352] width 132 height 17
click at [93, 354] on input "Physician Assistant Studies" at bounding box center [88, 349] width 10 height 10
checkbox input "true"
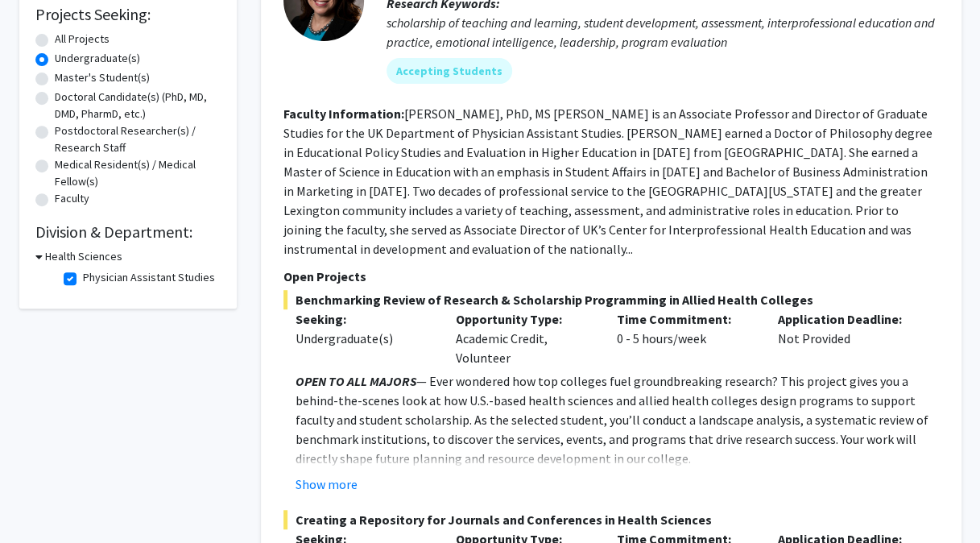
scroll to position [322, 0]
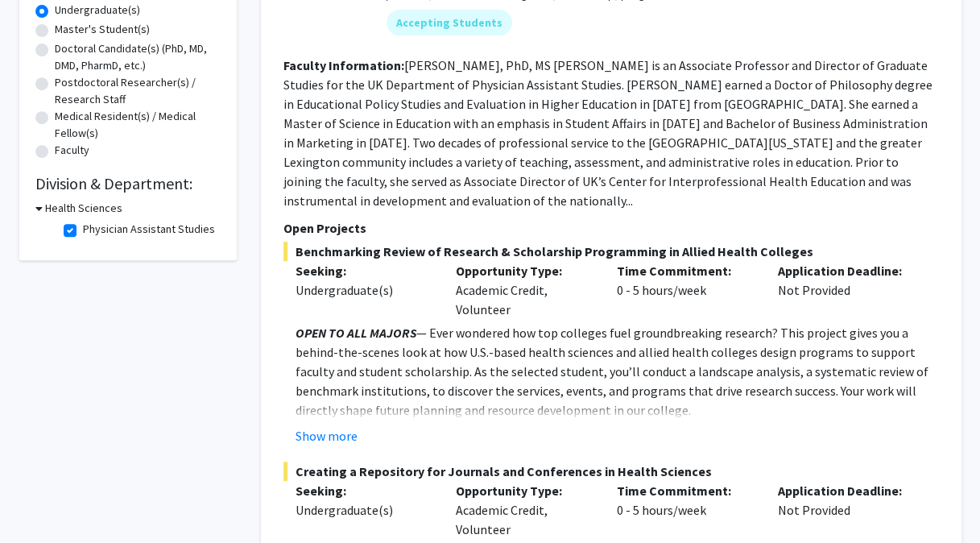
click at [105, 233] on label "Physician Assistant Studies" at bounding box center [149, 229] width 132 height 17
click at [93, 231] on input "Physician Assistant Studies" at bounding box center [88, 226] width 10 height 10
checkbox input "false"
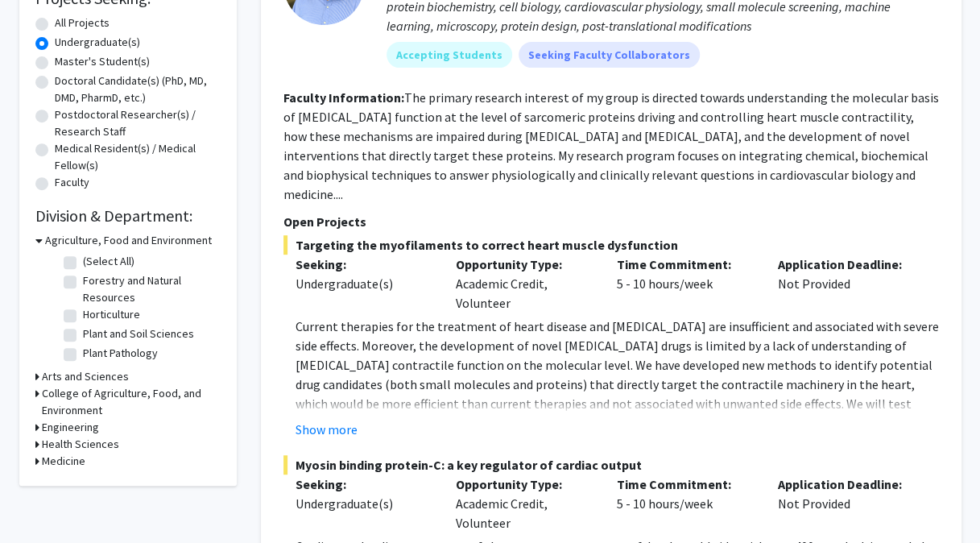
scroll to position [403, 0]
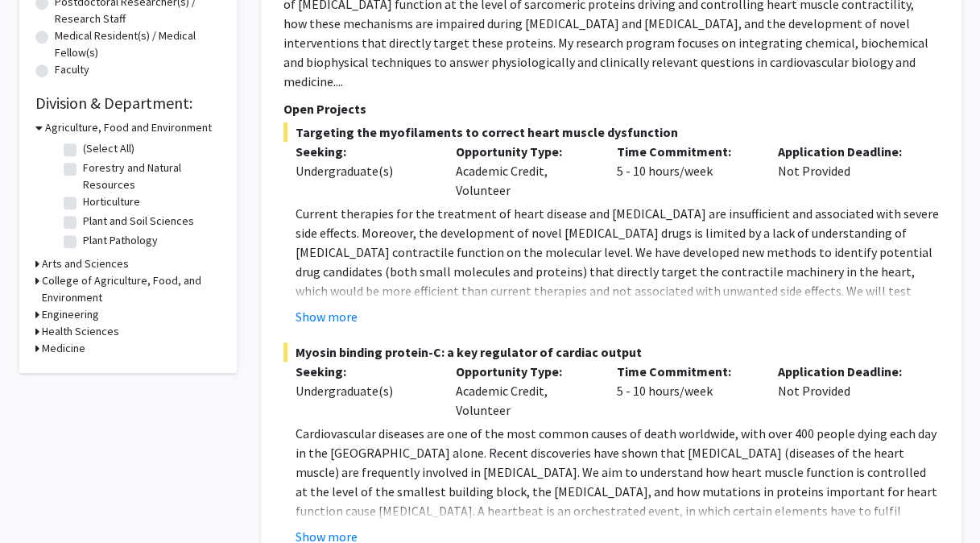
click at [86, 346] on div "Medicine" at bounding box center [127, 348] width 185 height 17
click at [66, 342] on h3 "Medicine" at bounding box center [63, 348] width 43 height 17
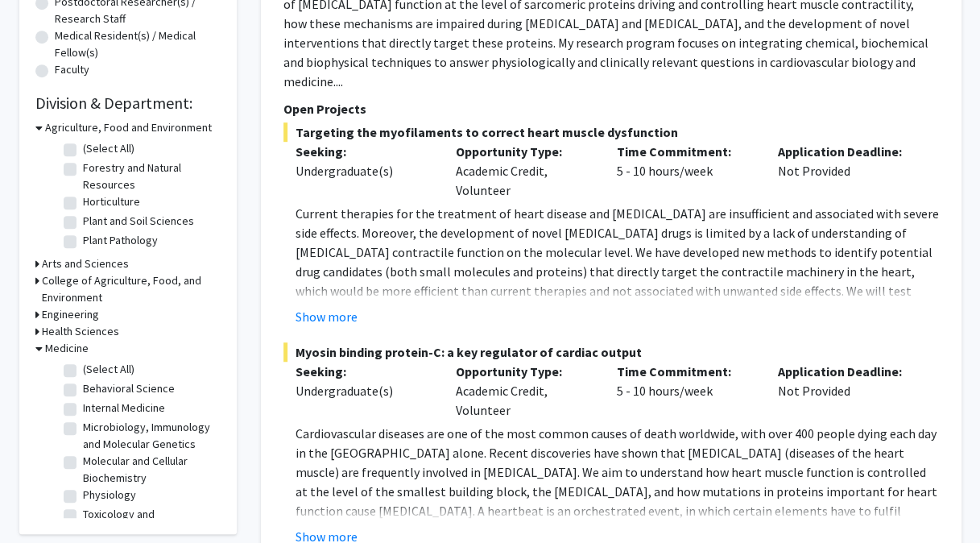
click at [79, 314] on h3 "Engineering" at bounding box center [70, 314] width 57 height 17
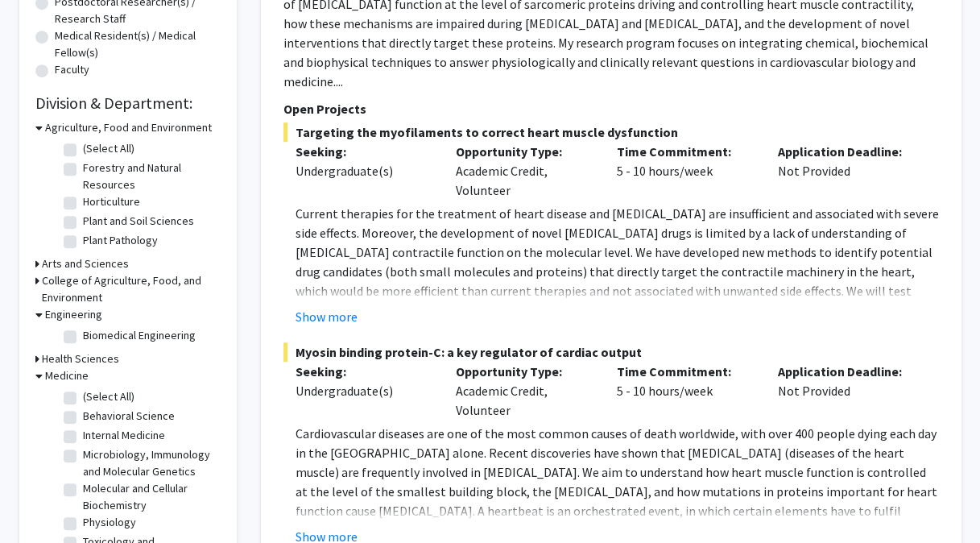
click at [115, 338] on label "Biomedical Engineering" at bounding box center [139, 335] width 113 height 17
click at [93, 338] on input "Biomedical Engineering" at bounding box center [88, 332] width 10 height 10
checkbox input "true"
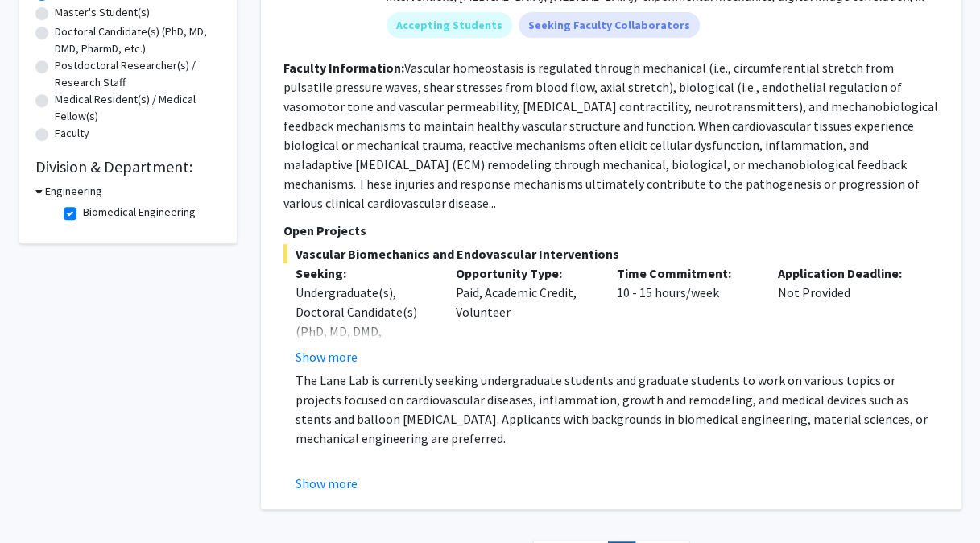
scroll to position [303, 0]
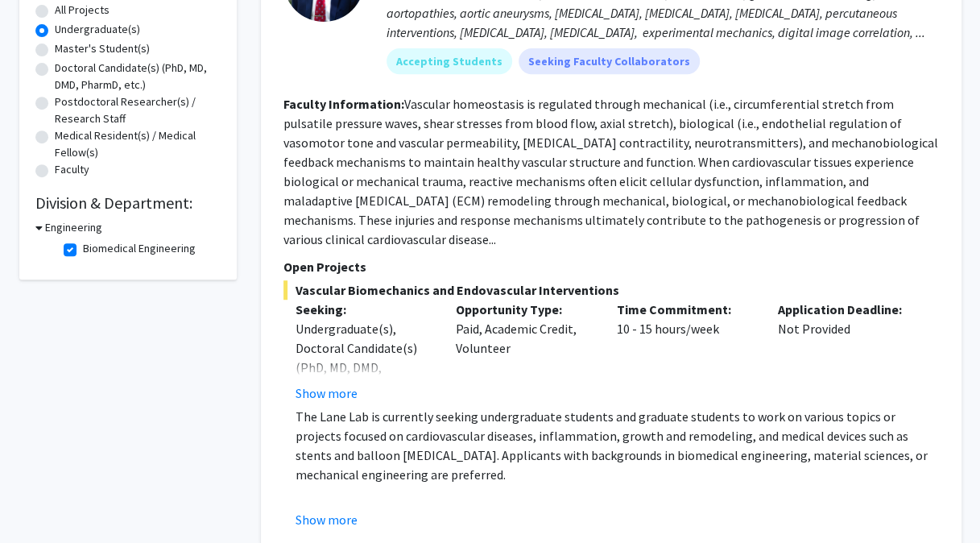
click at [133, 251] on label "Biomedical Engineering" at bounding box center [139, 248] width 113 height 17
click at [93, 251] on input "Biomedical Engineering" at bounding box center [88, 245] width 10 height 10
checkbox input "false"
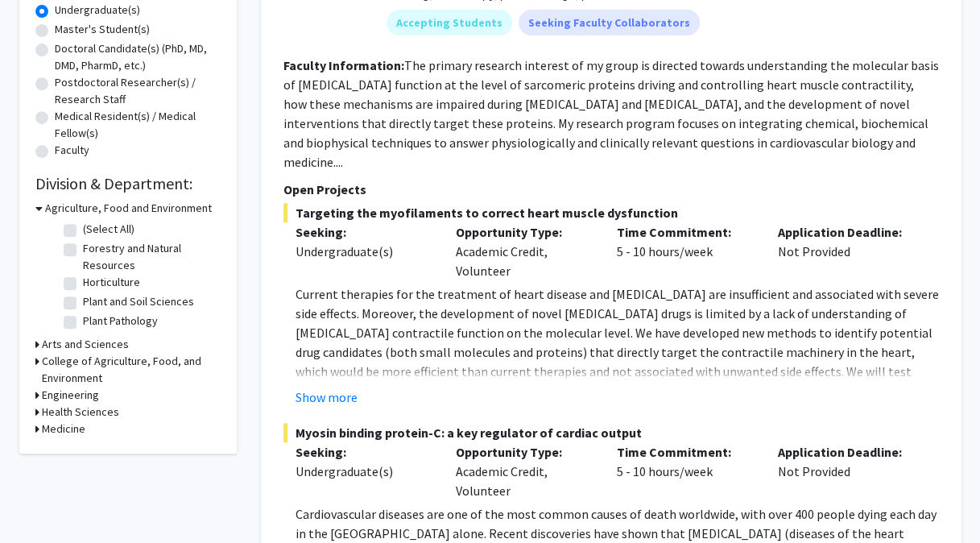
click at [58, 433] on h3 "Medicine" at bounding box center [63, 428] width 43 height 17
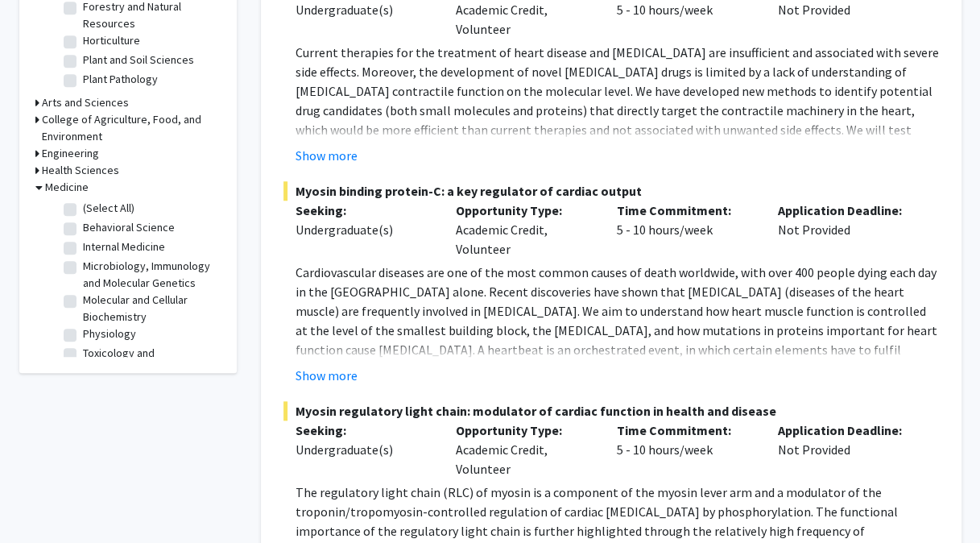
click at [105, 221] on label "Behavioral Science" at bounding box center [129, 227] width 92 height 17
click at [93, 221] on input "Behavioral Science" at bounding box center [88, 224] width 10 height 10
checkbox input "true"
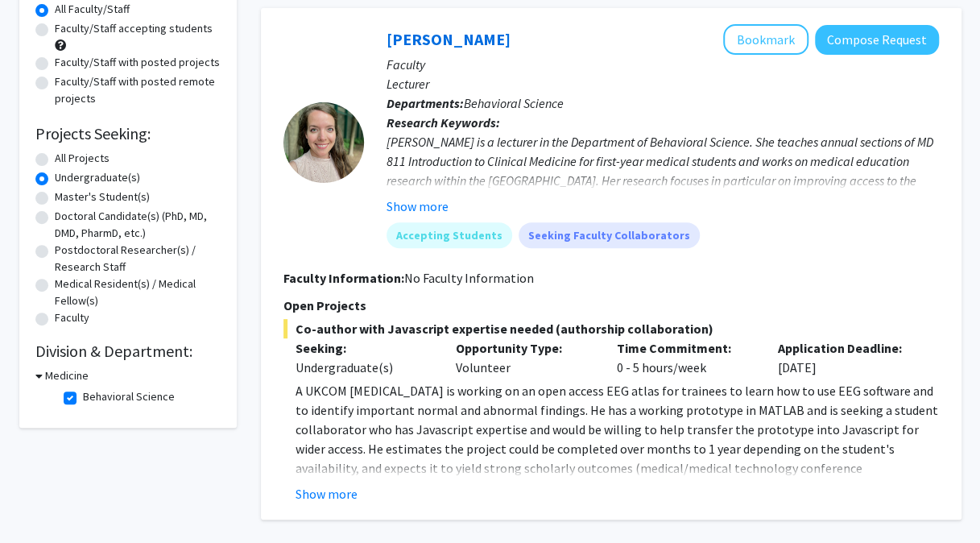
scroll to position [81, 0]
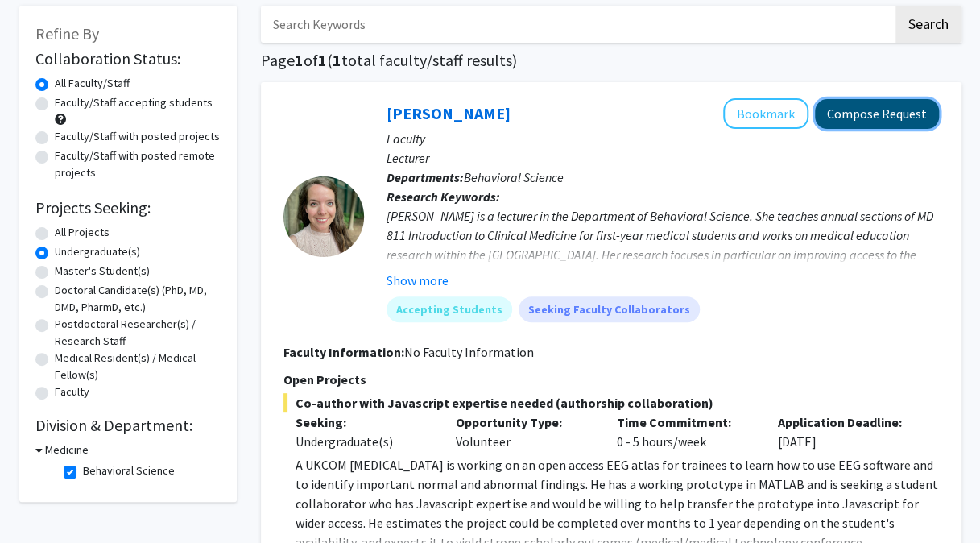
click at [903, 127] on button "Compose Request" at bounding box center [877, 114] width 124 height 30
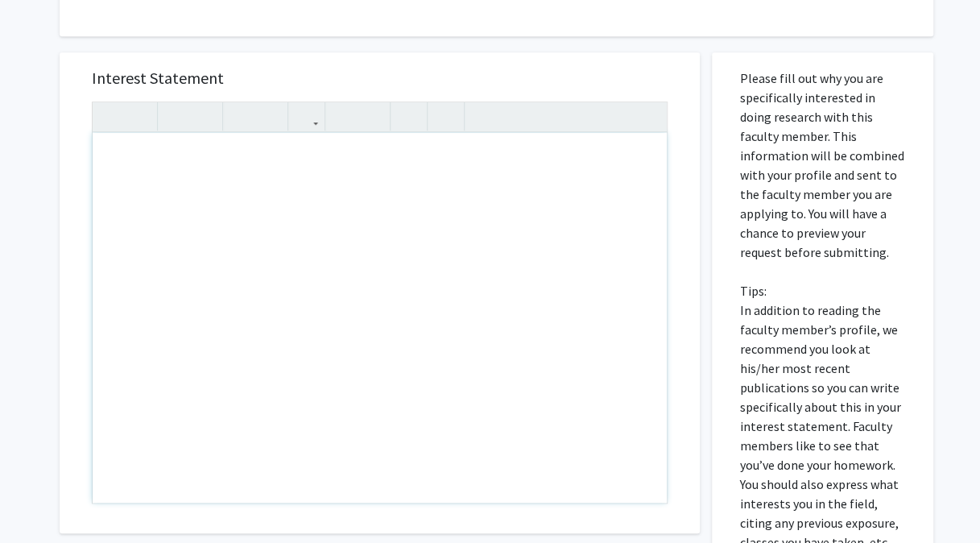
scroll to position [539, 0]
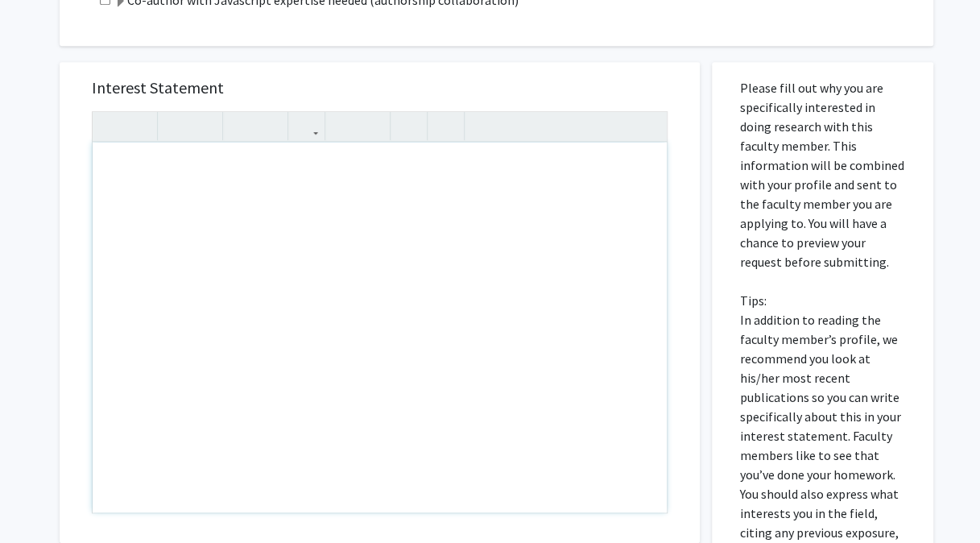
click at [324, 176] on div "Note to users with screen readers: Please press Alt+0 or Option+0 to deactivate…" at bounding box center [380, 328] width 574 height 370
type textarea "i"
type textarea "I am a Biomedical engineer maj"
drag, startPoint x: 310, startPoint y: 171, endPoint x: 101, endPoint y: 159, distance: 209.7
click at [104, 159] on div "I am a Biomedical engineer maj" at bounding box center [380, 328] width 574 height 370
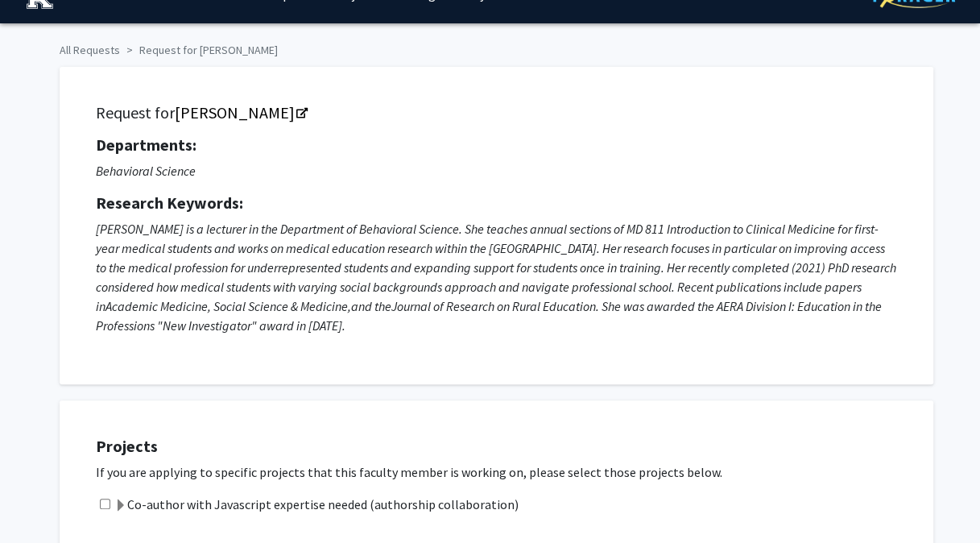
scroll to position [0, 0]
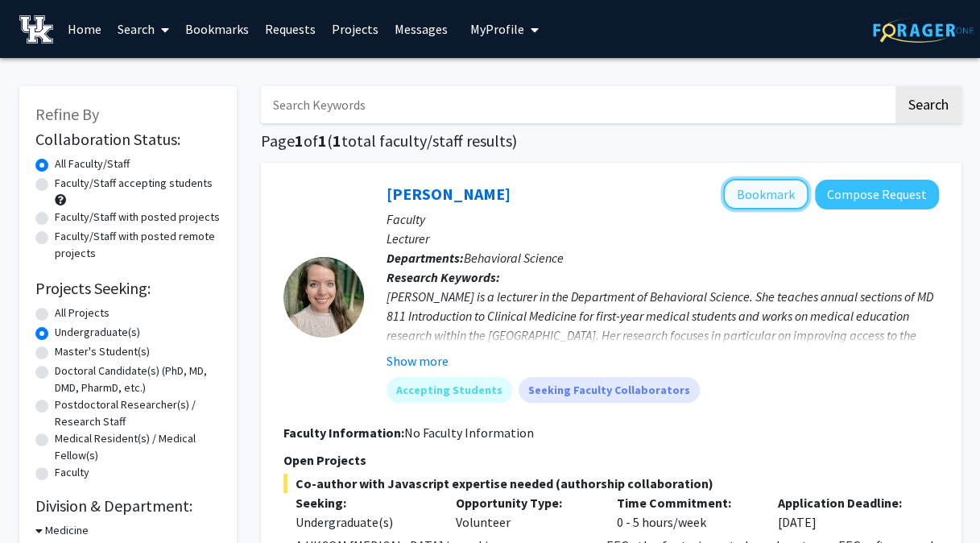
click at [793, 193] on button "Bookmark" at bounding box center [765, 194] width 85 height 31
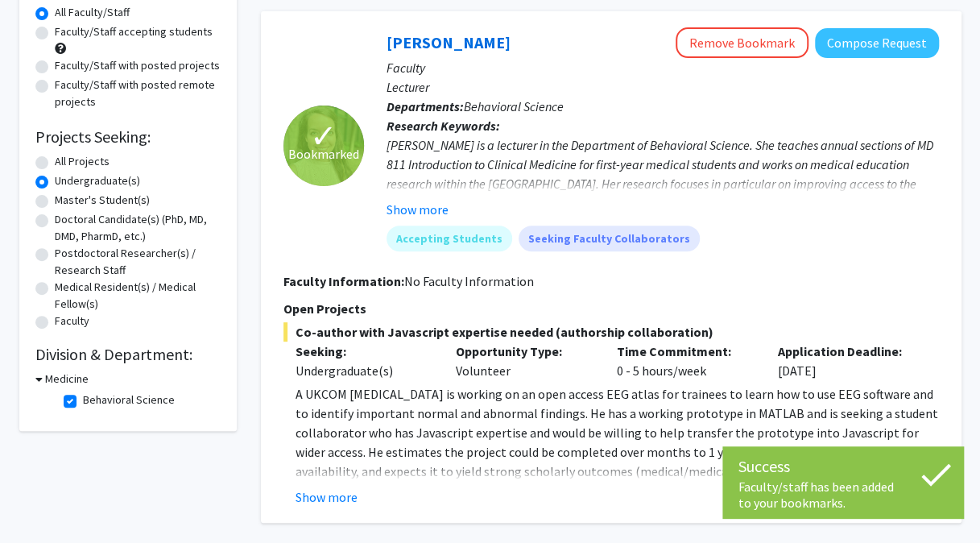
scroll to position [161, 0]
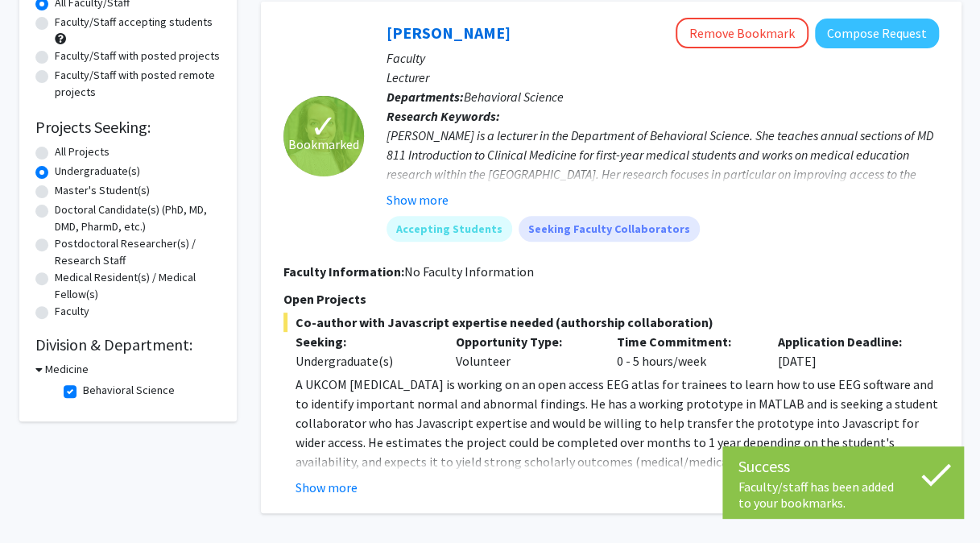
click at [105, 393] on label "Behavioral Science" at bounding box center [129, 390] width 92 height 17
click at [93, 392] on input "Behavioral Science" at bounding box center [88, 387] width 10 height 10
checkbox input "false"
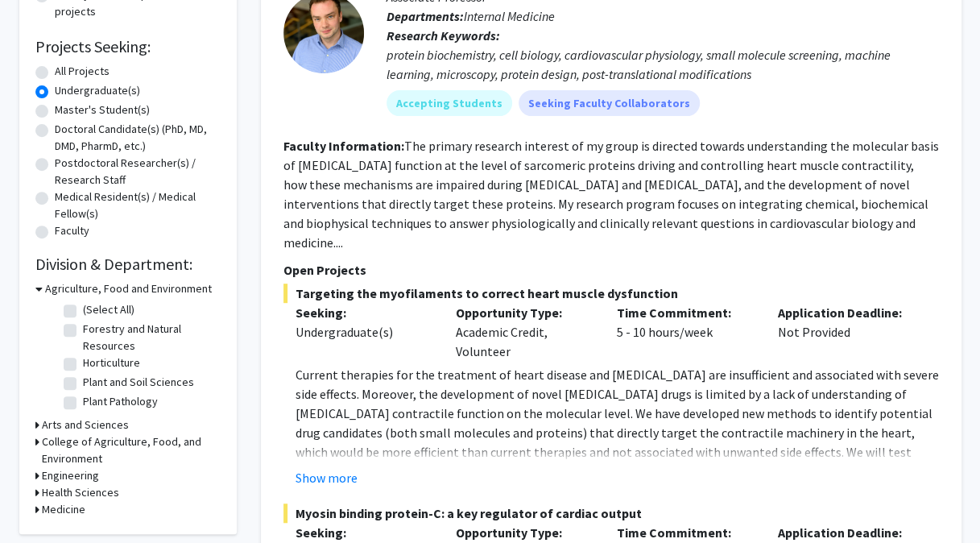
scroll to position [322, 0]
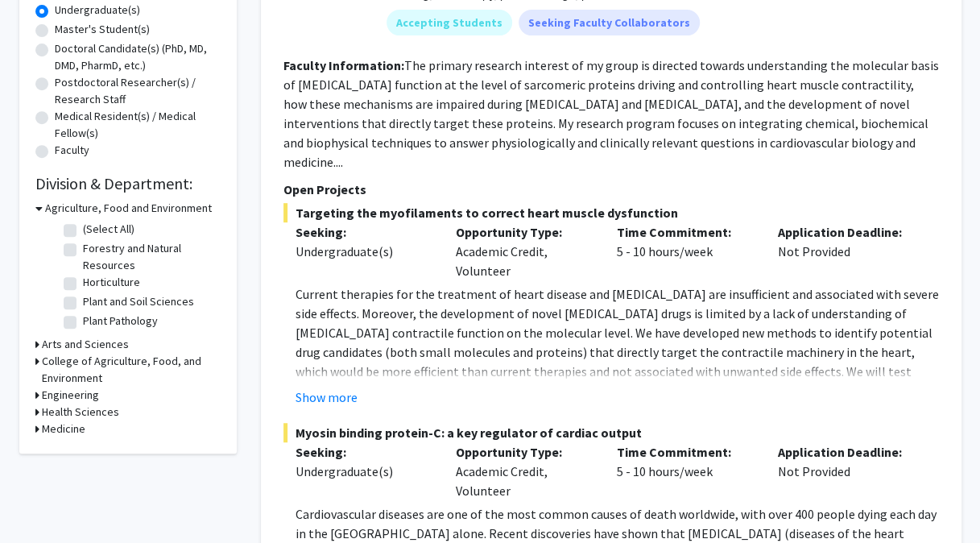
click at [105, 344] on h3 "Arts and Sciences" at bounding box center [85, 344] width 87 height 17
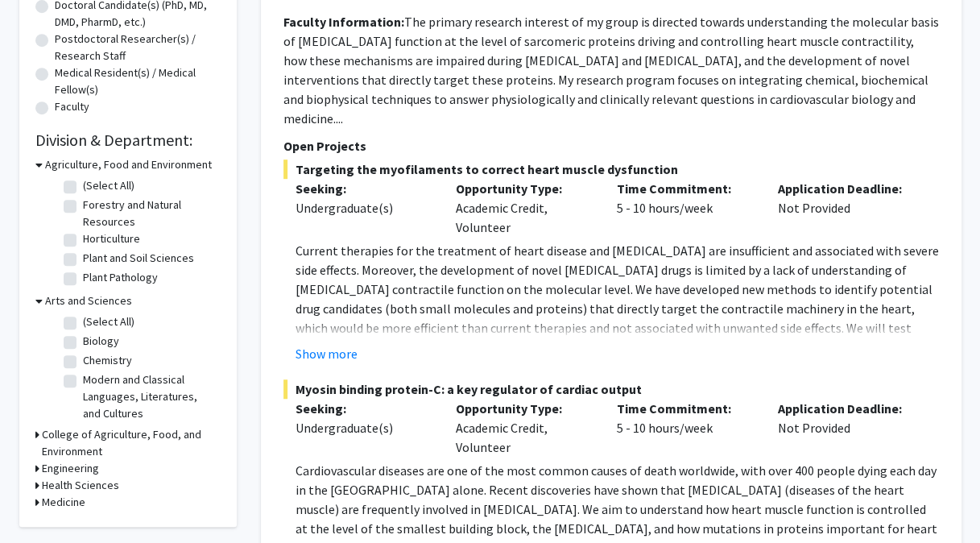
scroll to position [403, 0]
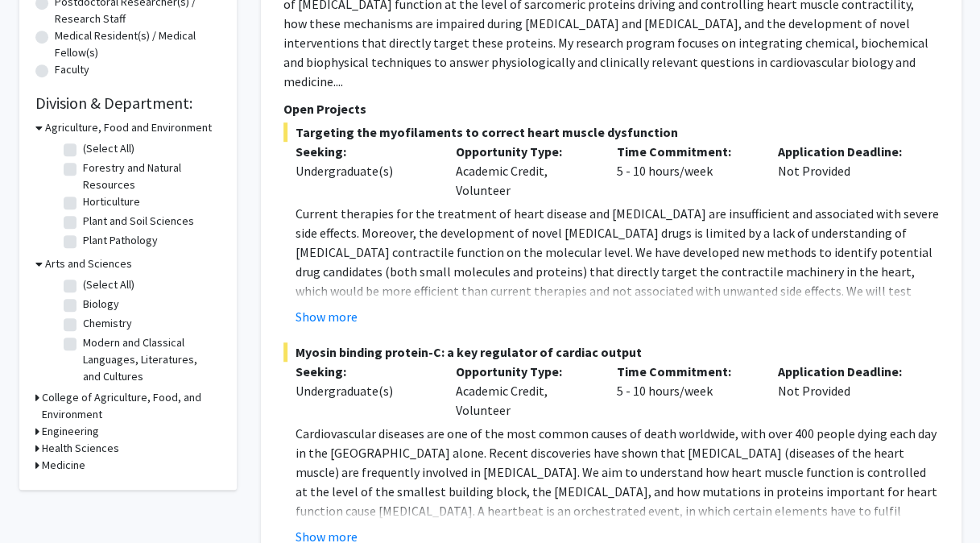
click at [104, 300] on label "Biology" at bounding box center [101, 304] width 36 height 17
click at [93, 300] on input "Biology" at bounding box center [88, 301] width 10 height 10
checkbox input "true"
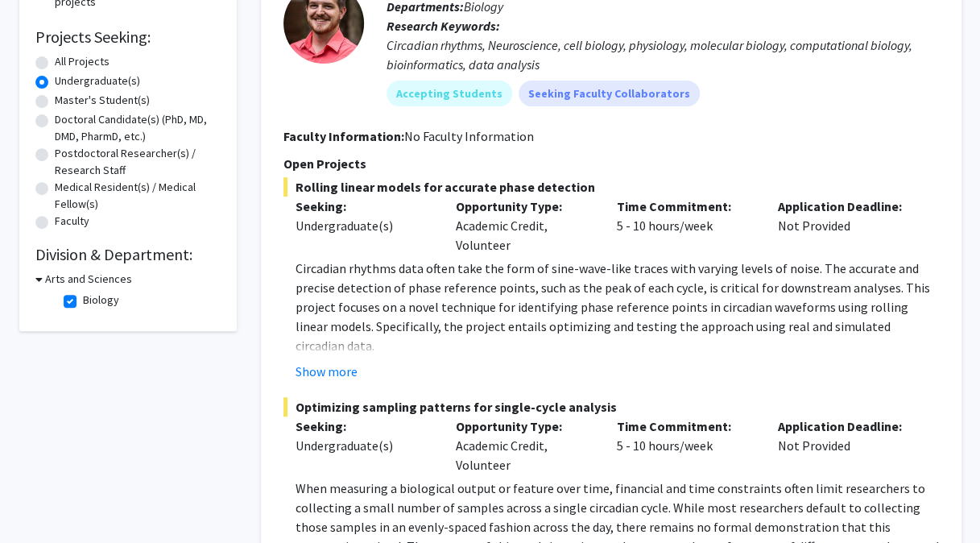
scroll to position [252, 0]
click at [101, 304] on label "Biology" at bounding box center [101, 299] width 36 height 17
click at [93, 301] on input "Biology" at bounding box center [88, 296] width 10 height 10
checkbox input "false"
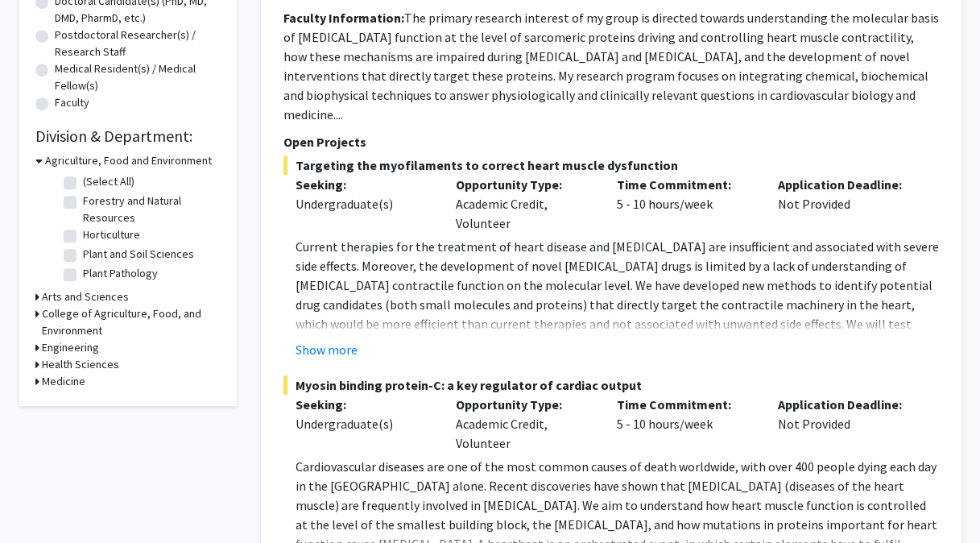
scroll to position [403, 0]
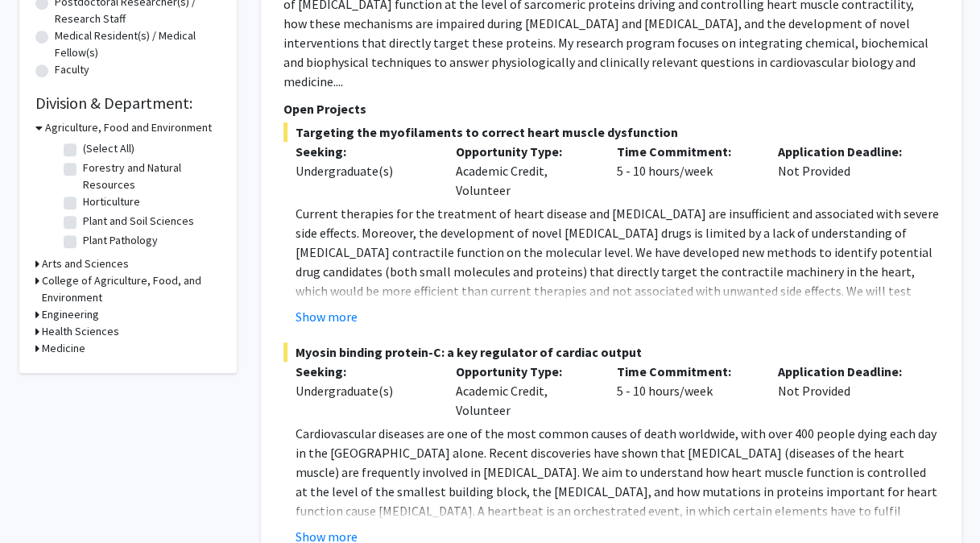
click at [51, 277] on h3 "College of Agriculture, Food, and Environment" at bounding box center [131, 289] width 179 height 34
click at [51, 277] on h3 "College of Agriculture, Food, and Environment" at bounding box center [133, 289] width 176 height 34
